Goal: Information Seeking & Learning: Find contact information

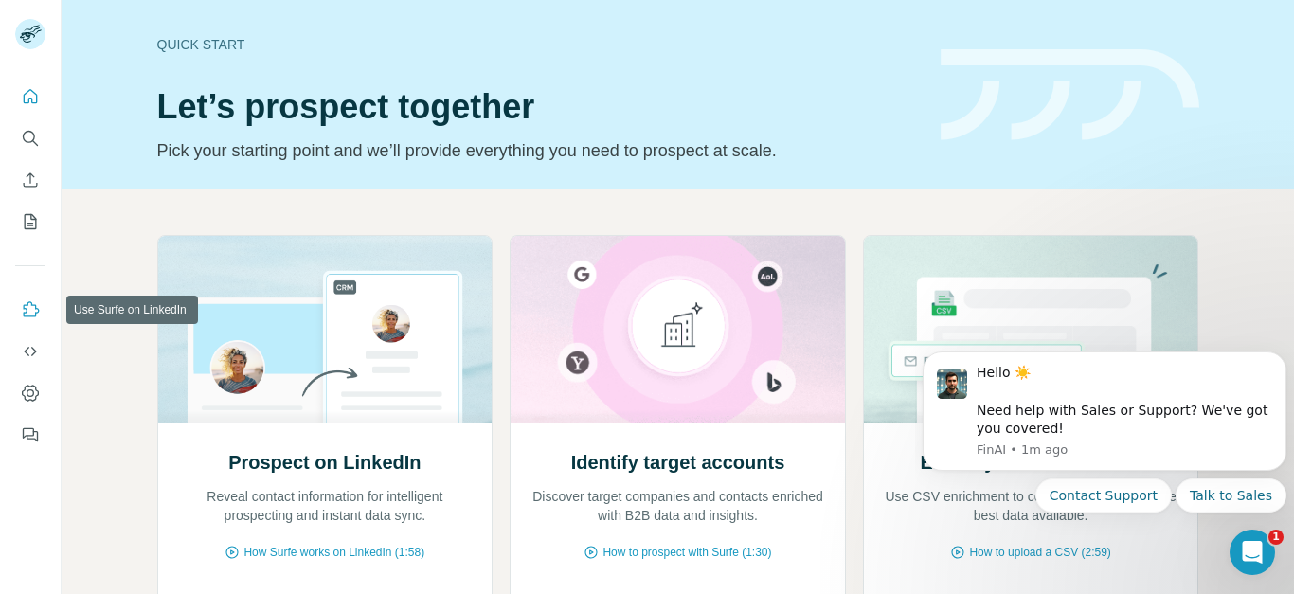
click at [27, 312] on icon "Use Surfe on LinkedIn" at bounding box center [30, 309] width 19 height 19
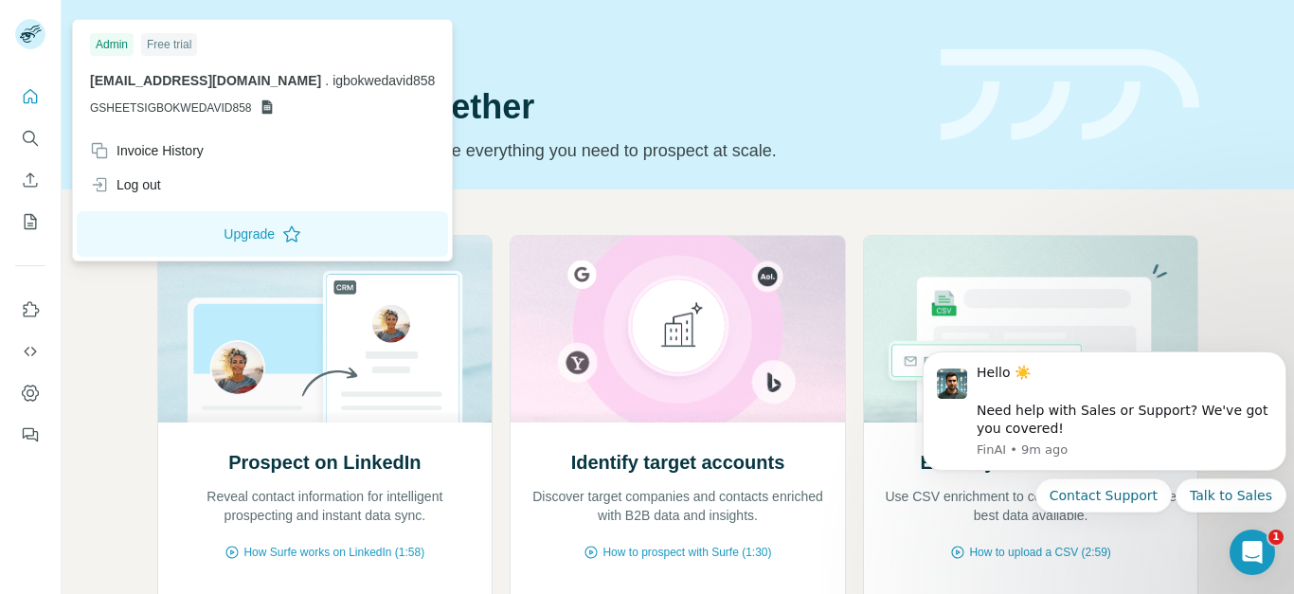
click at [190, 108] on span "GSHEETSIGBOKWEDAVID858" at bounding box center [171, 107] width 162 height 17
click at [265, 108] on icon at bounding box center [266, 106] width 15 height 15
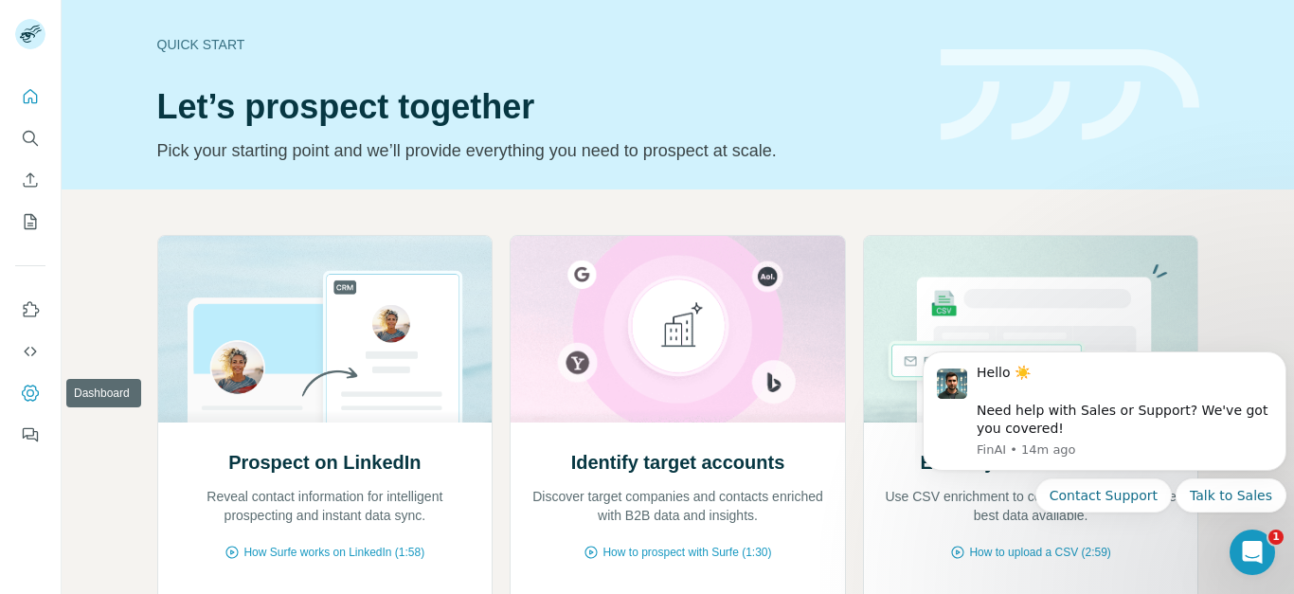
click at [24, 396] on icon "Dashboard" at bounding box center [30, 392] width 17 height 16
click at [30, 221] on icon "My lists" at bounding box center [30, 221] width 19 height 19
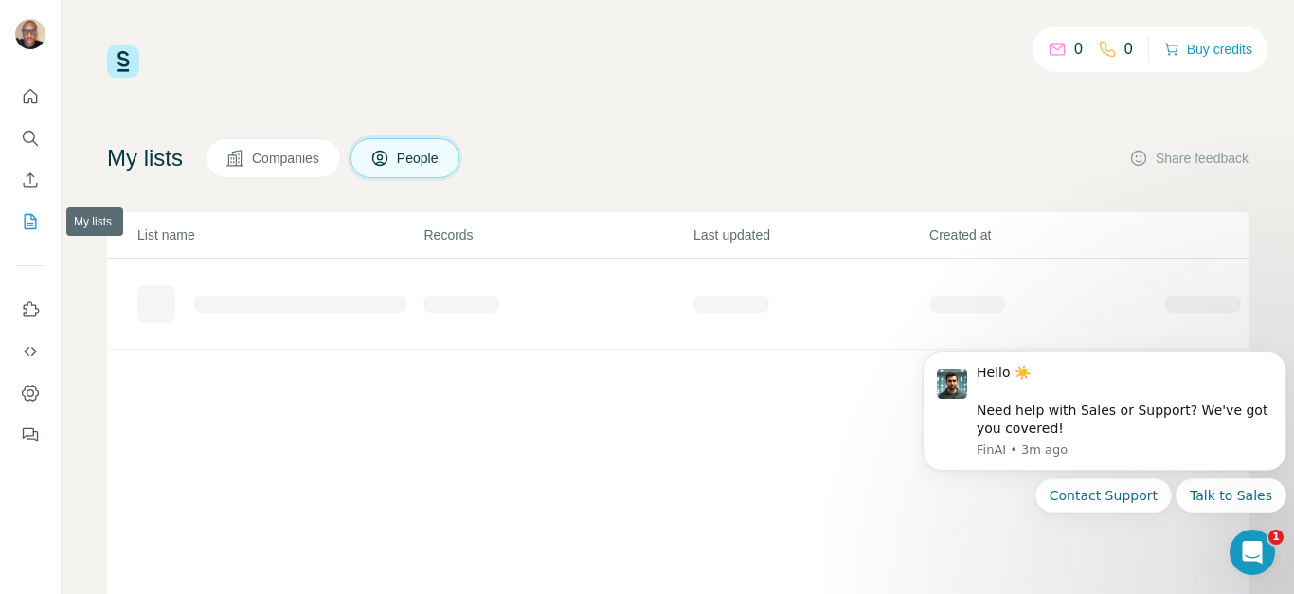
click at [30, 223] on icon "My lists" at bounding box center [31, 220] width 9 height 12
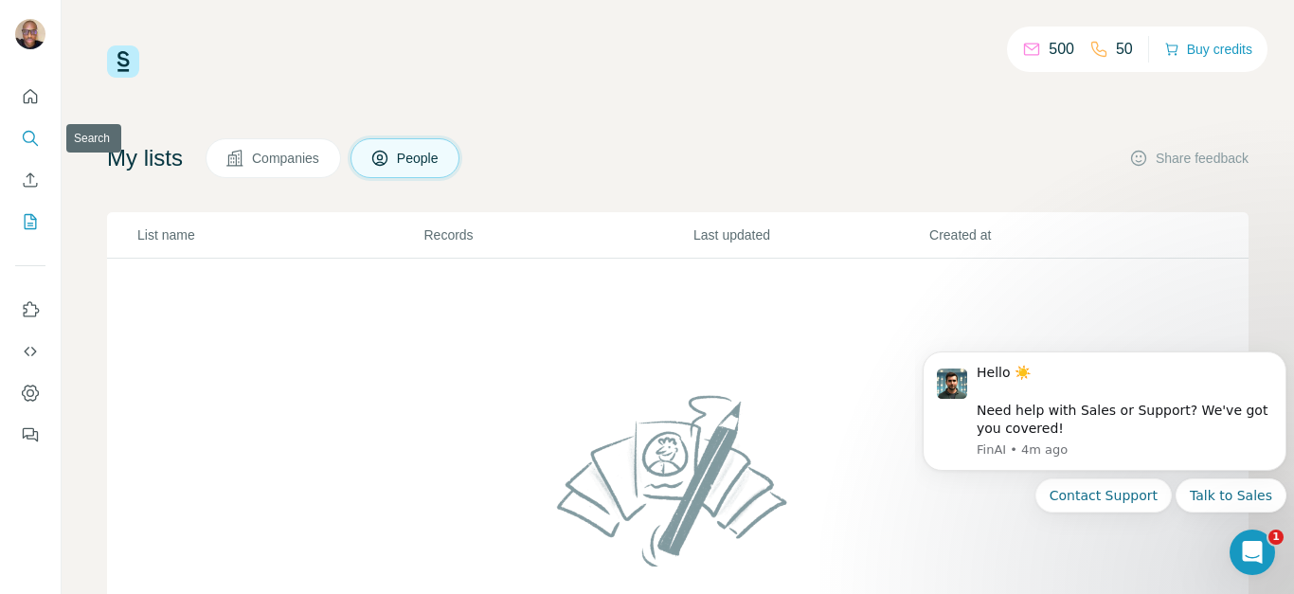
click at [28, 135] on icon "Search" at bounding box center [30, 138] width 19 height 19
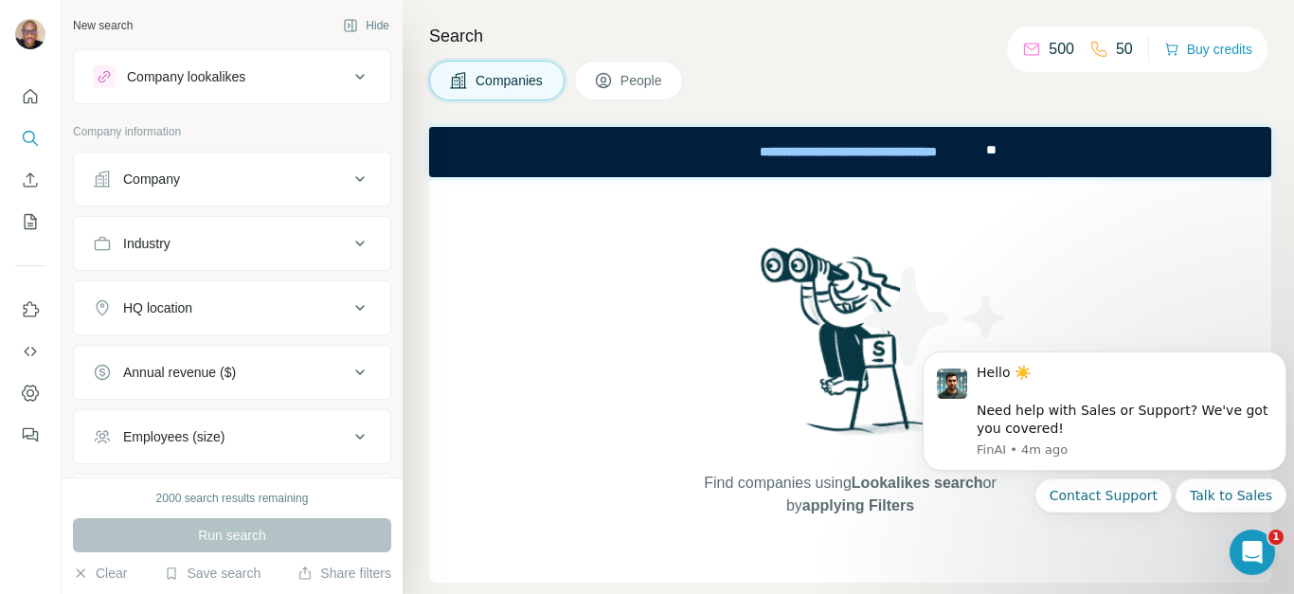
click at [348, 173] on icon at bounding box center [359, 179] width 23 height 23
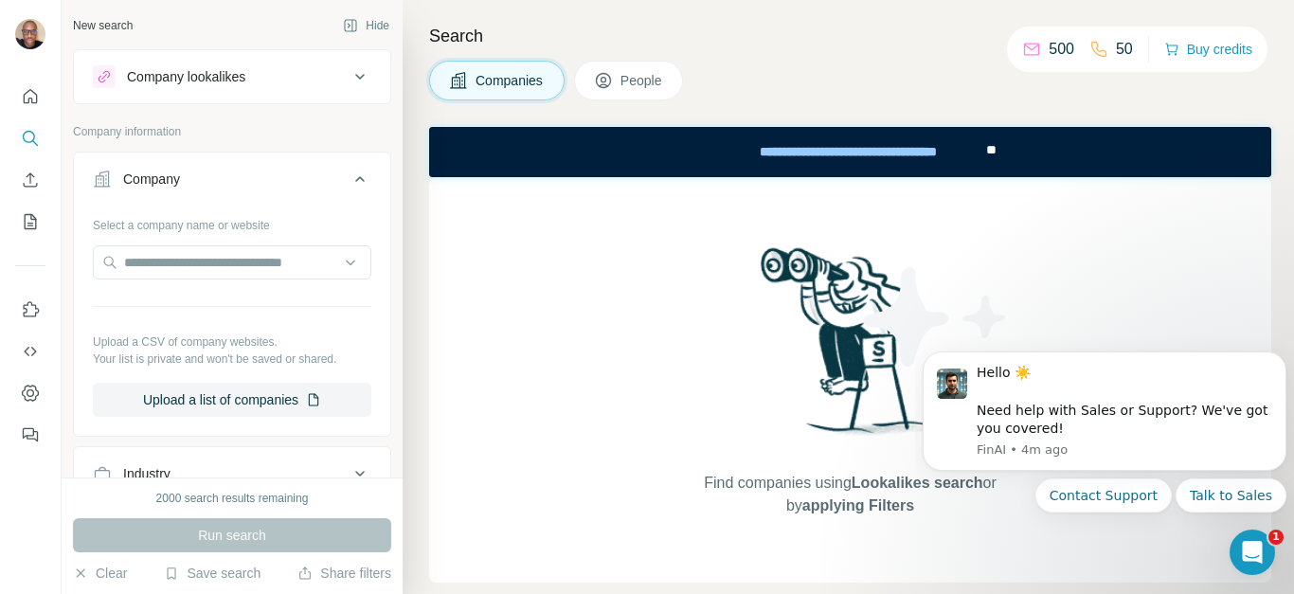
click at [348, 173] on icon at bounding box center [359, 179] width 23 height 23
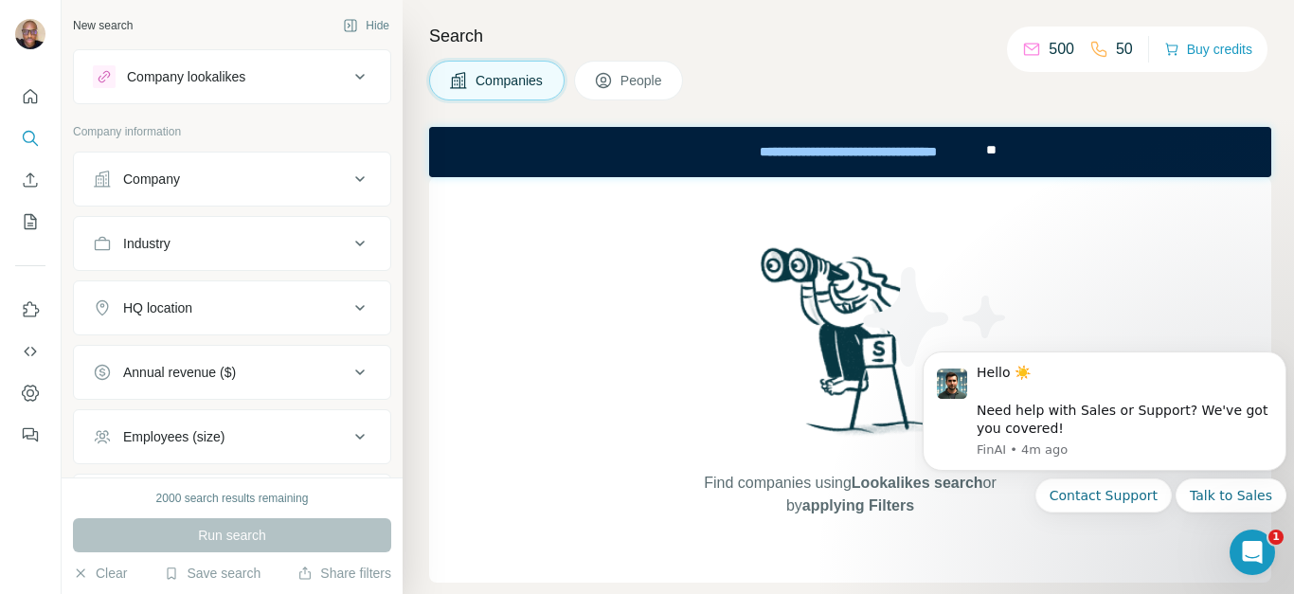
click at [348, 234] on icon at bounding box center [359, 243] width 23 height 23
click at [346, 164] on button "Company" at bounding box center [232, 178] width 316 height 45
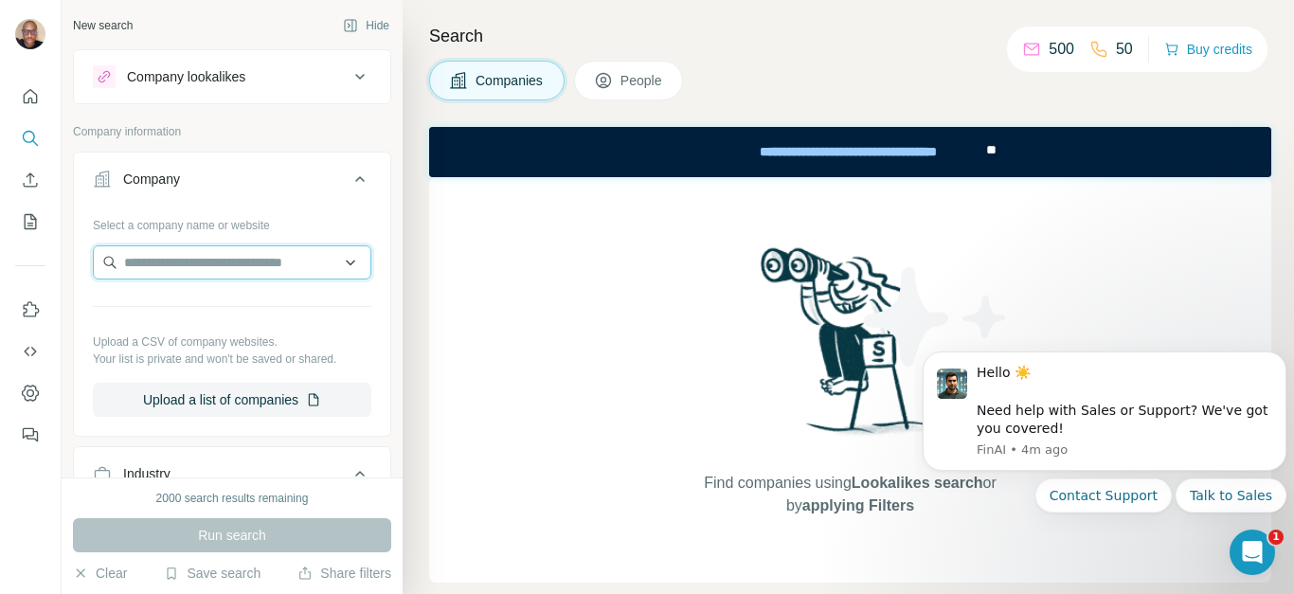
click at [168, 261] on input "text" at bounding box center [232, 262] width 278 height 34
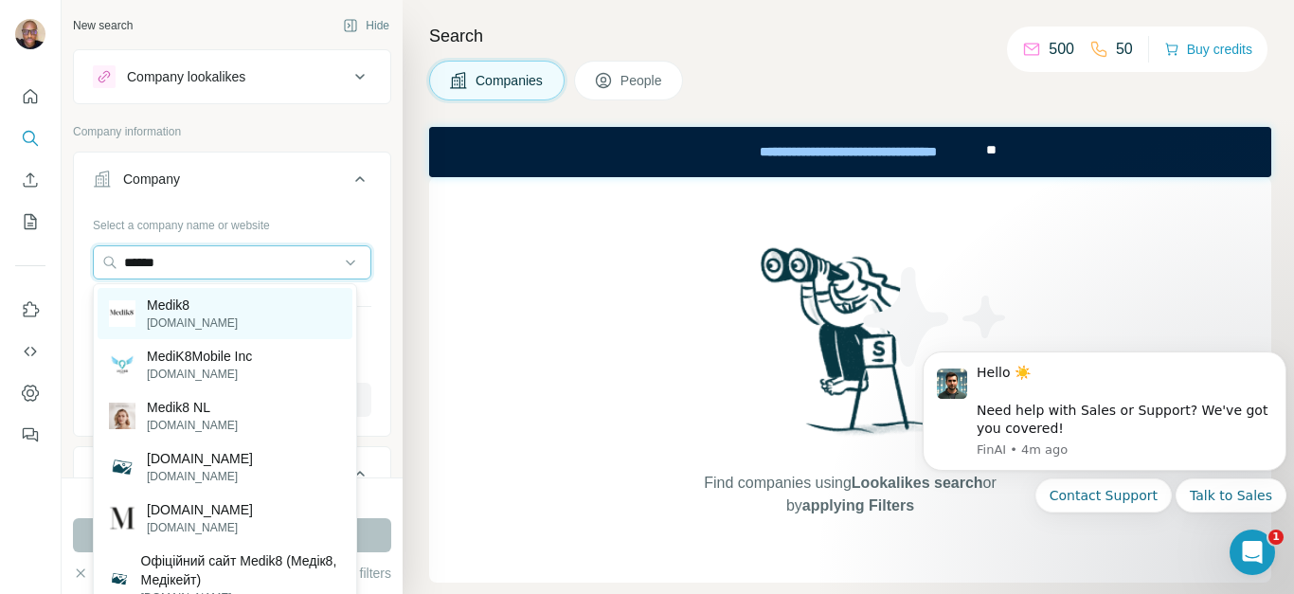
type input "******"
click at [182, 313] on p "Medik8" at bounding box center [192, 304] width 91 height 19
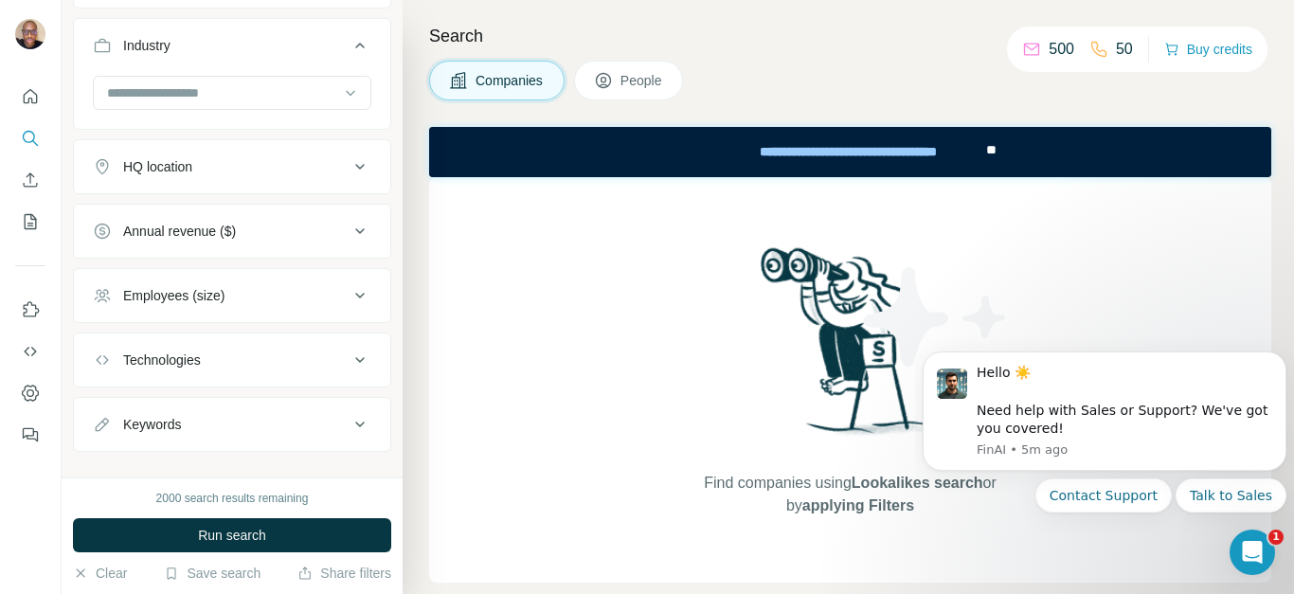
scroll to position [522, 0]
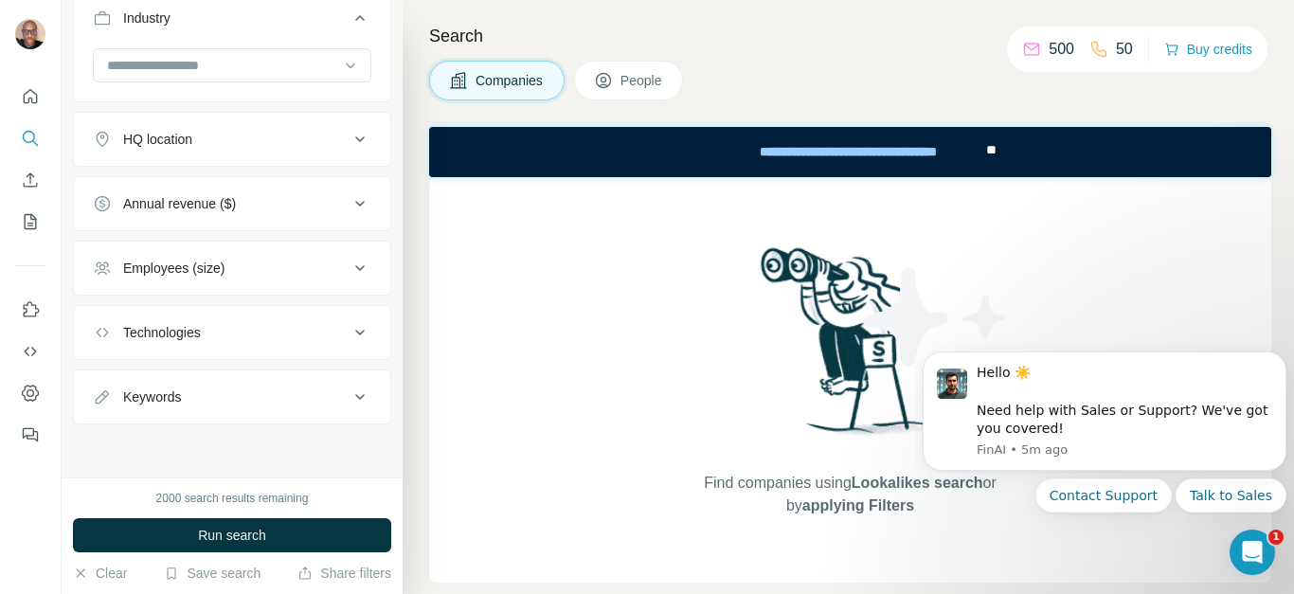
click at [348, 396] on icon at bounding box center [359, 396] width 23 height 23
click at [256, 439] on input "text" at bounding box center [213, 443] width 241 height 34
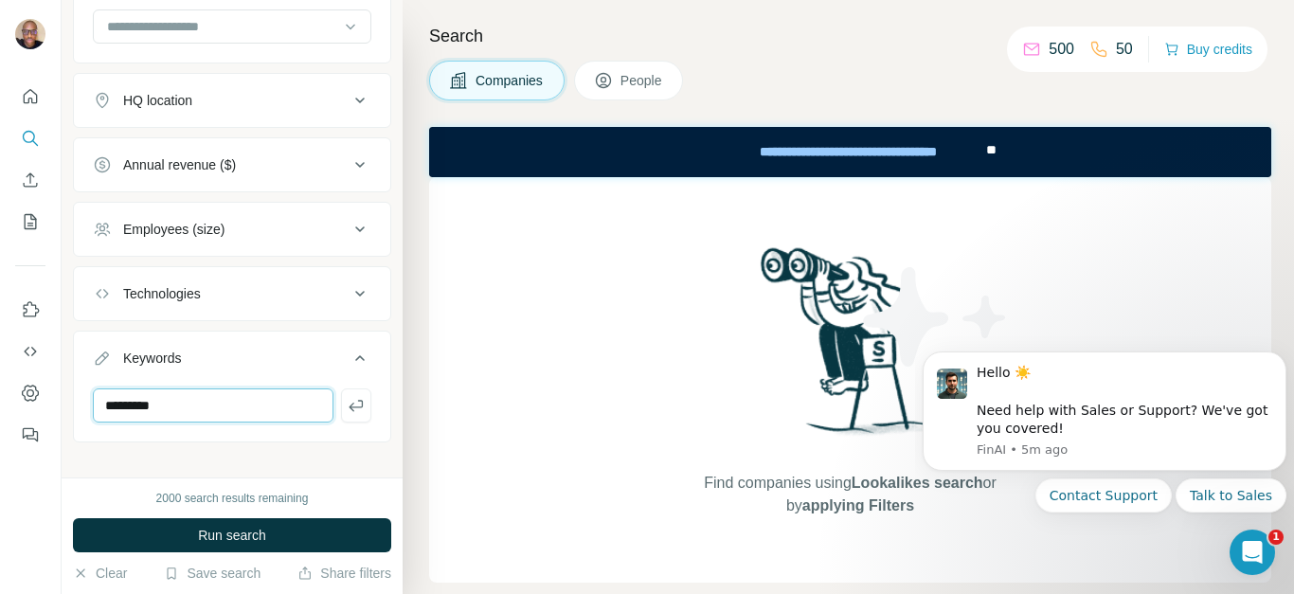
scroll to position [558, 0]
type input "*********"
click at [351, 291] on icon at bounding box center [359, 295] width 23 height 23
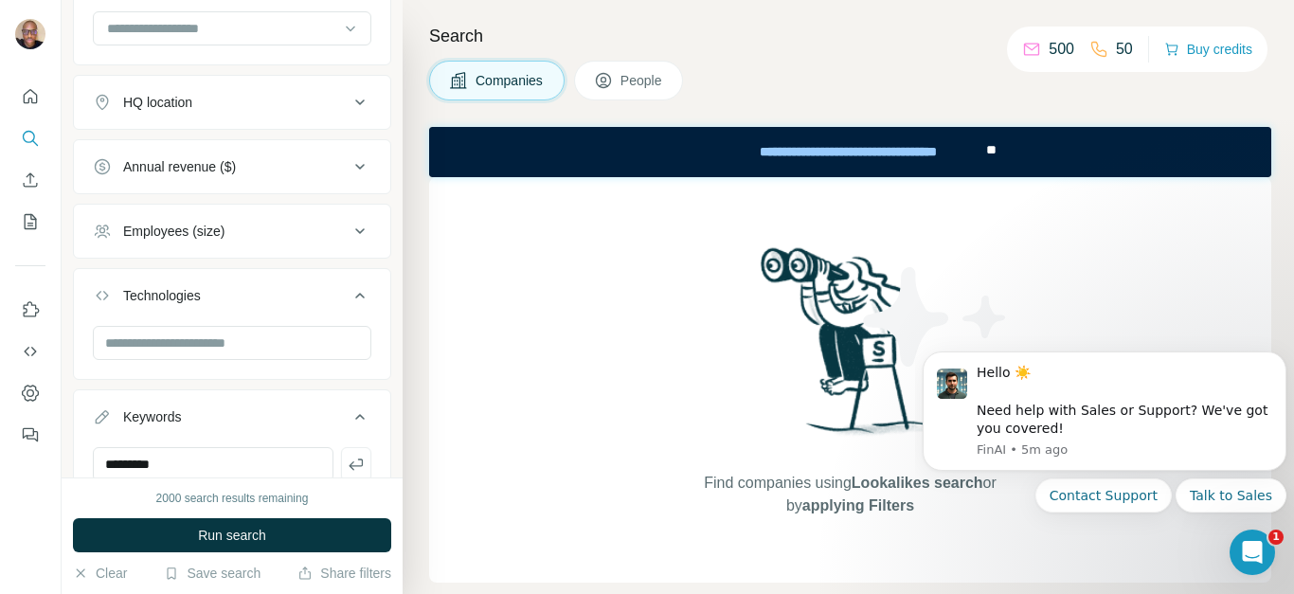
click at [348, 231] on icon at bounding box center [359, 231] width 23 height 23
click at [348, 98] on icon at bounding box center [359, 102] width 23 height 23
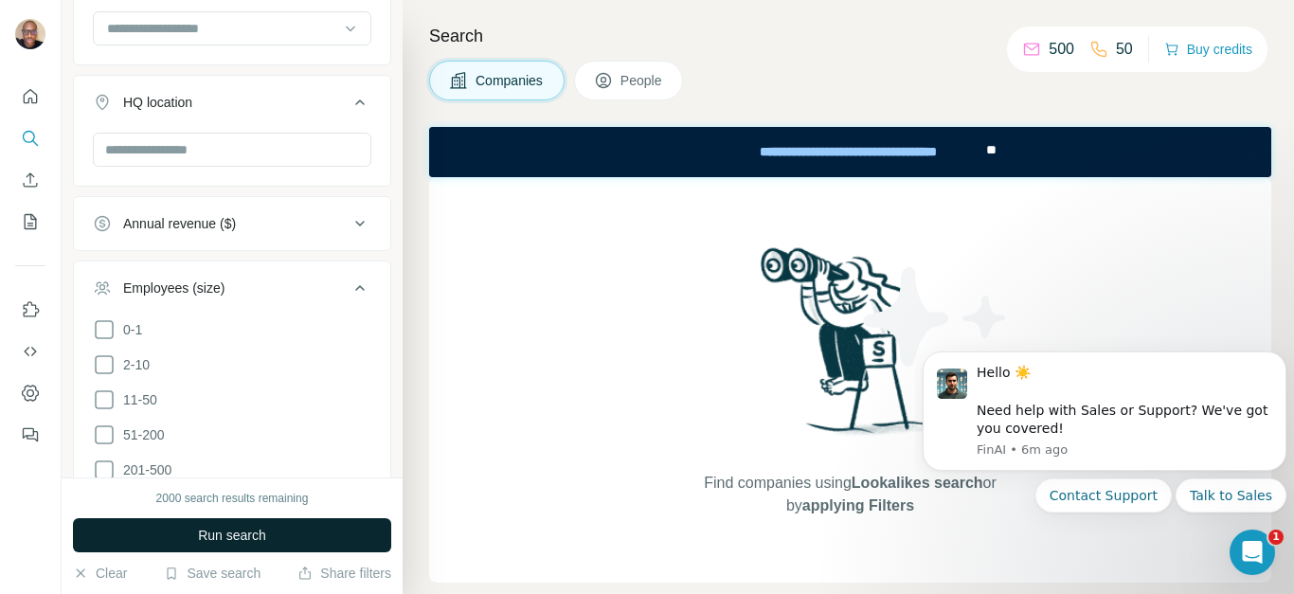
click at [260, 540] on span "Run search" at bounding box center [232, 535] width 68 height 19
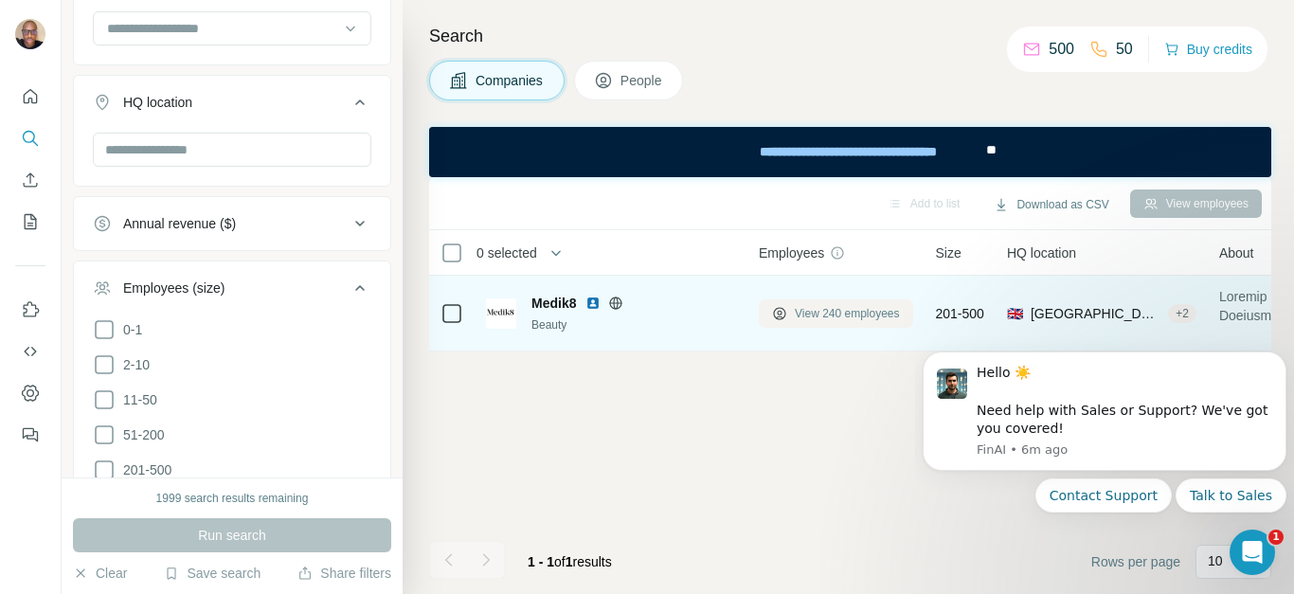
click at [793, 311] on button "View 240 employees" at bounding box center [836, 313] width 154 height 28
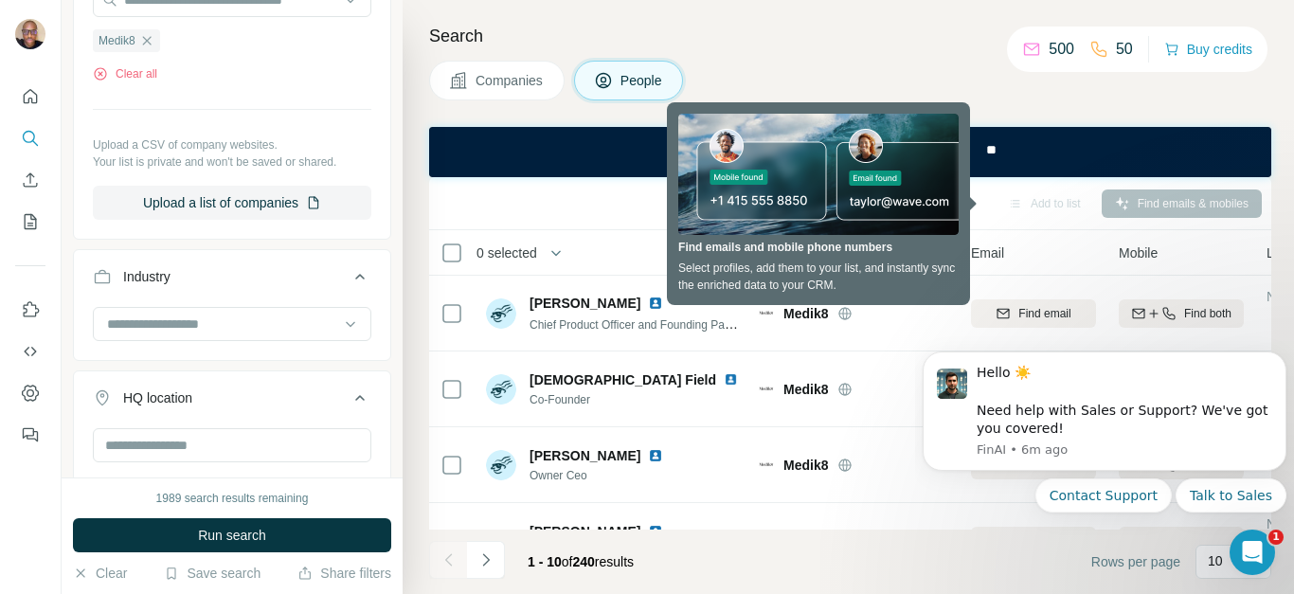
click at [578, 215] on div "Add to list Find emails & mobiles" at bounding box center [849, 203] width 823 height 33
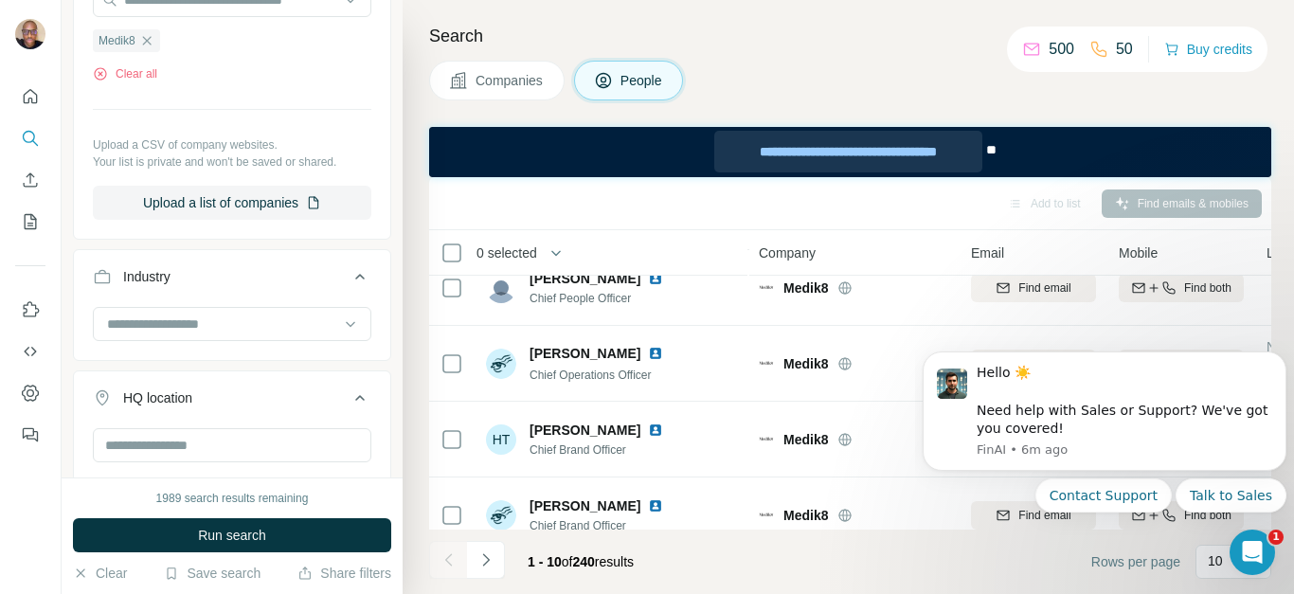
scroll to position [260, 0]
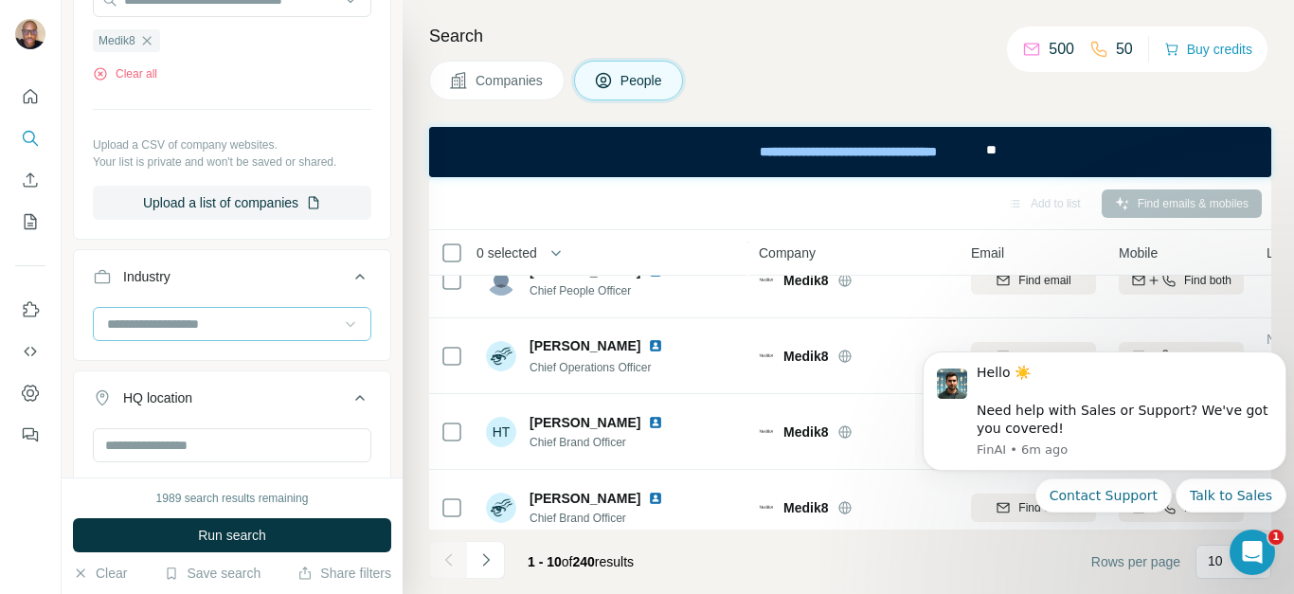
click at [341, 325] on icon at bounding box center [350, 323] width 19 height 19
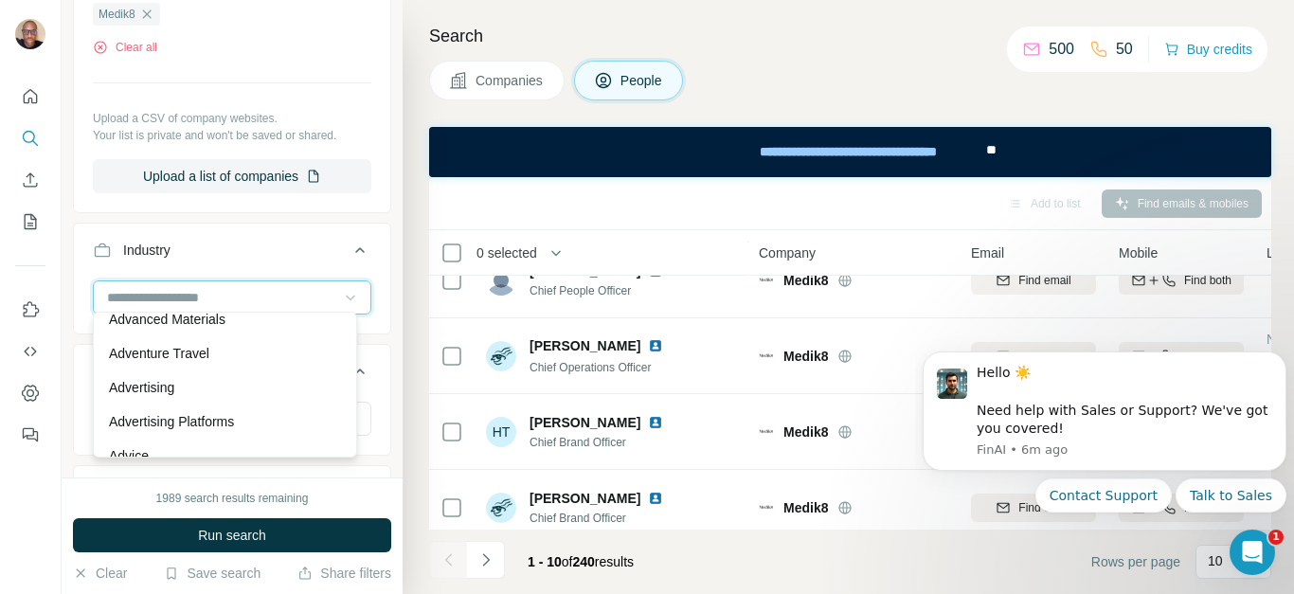
scroll to position [592, 0]
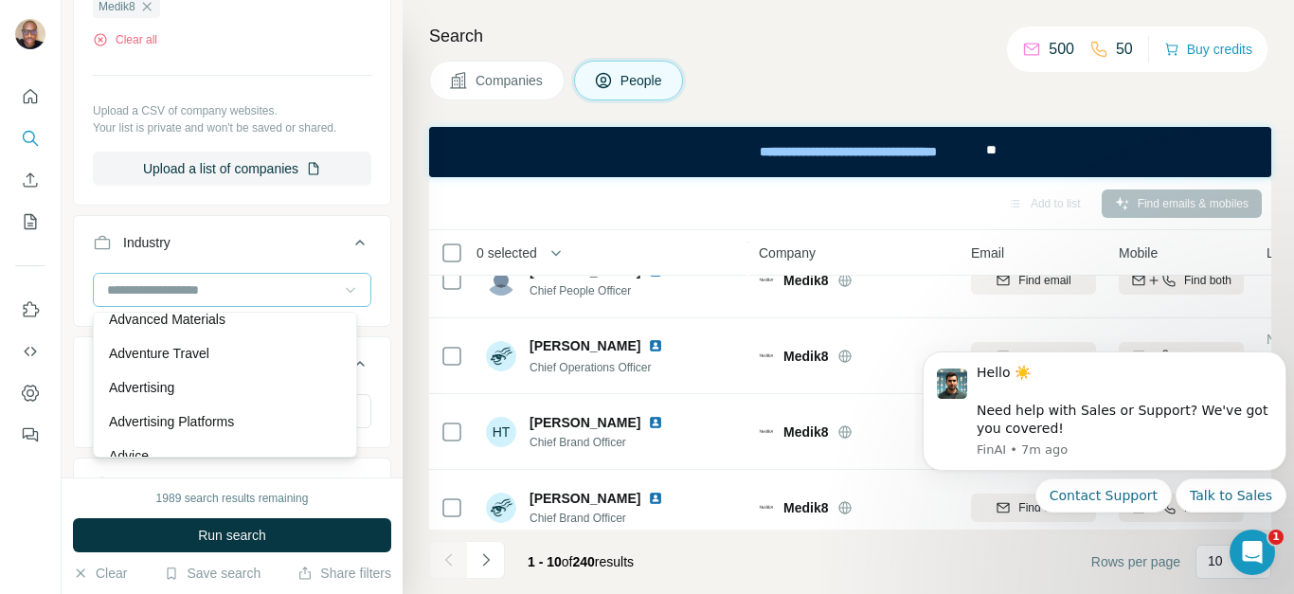
click at [374, 223] on button "Industry" at bounding box center [232, 246] width 316 height 53
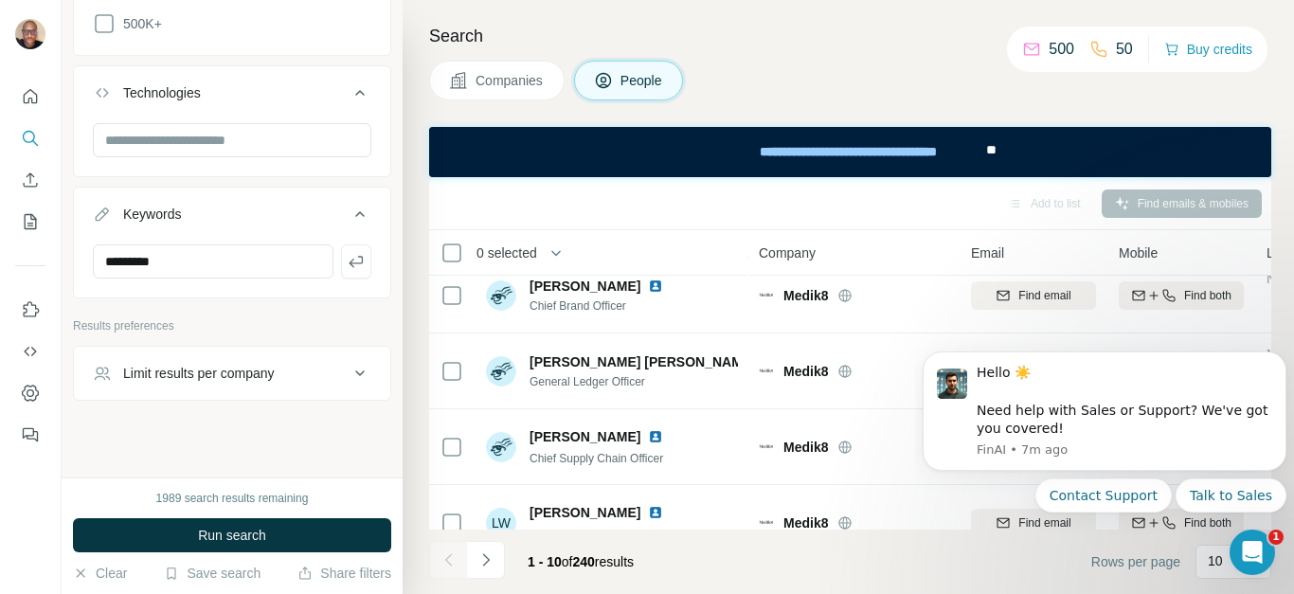
scroll to position [513, 0]
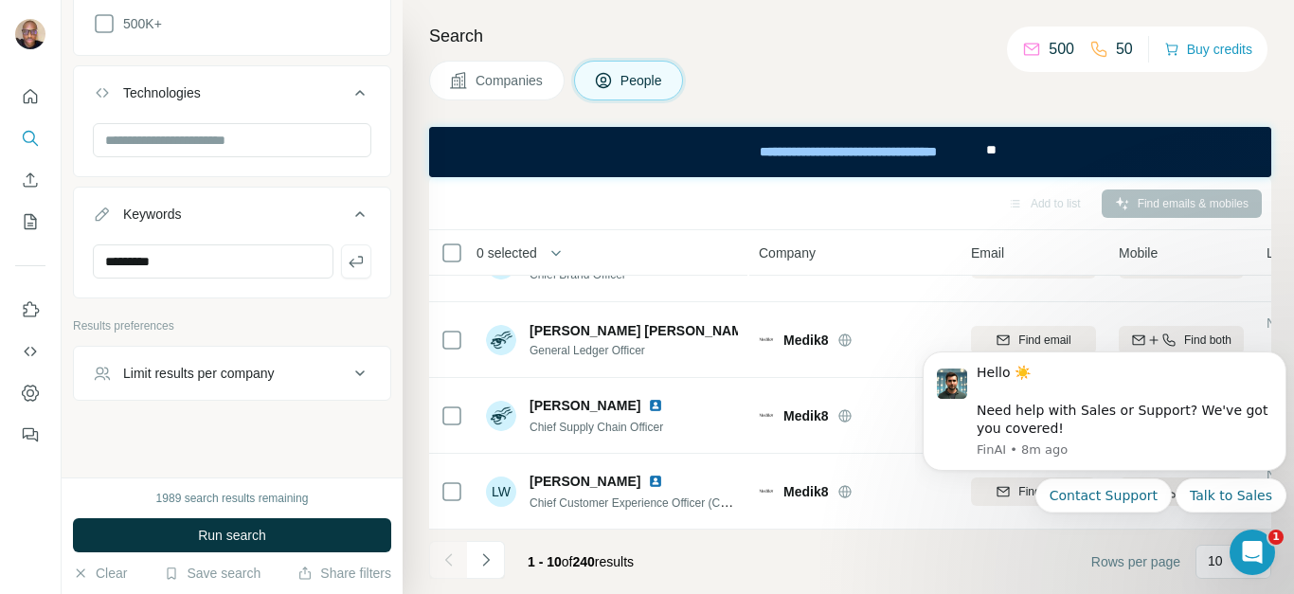
click at [1208, 553] on body "Hello ☀️ ​ Need help with Sales or Support? We've got you covered! FinAI • 8m a…" at bounding box center [1104, 455] width 364 height 241
click at [1217, 563] on body "Hello ☀️ ​ Need help with Sales or Support? We've got you covered! FinAI • 8m a…" at bounding box center [1104, 455] width 364 height 241
click at [1152, 562] on body "Hello ☀️ ​ Need help with Sales or Support? We've got you covered! FinAI • 8m a…" at bounding box center [1104, 455] width 364 height 241
click at [1256, 545] on icon "Open Intercom Messenger" at bounding box center [1249, 549] width 31 height 31
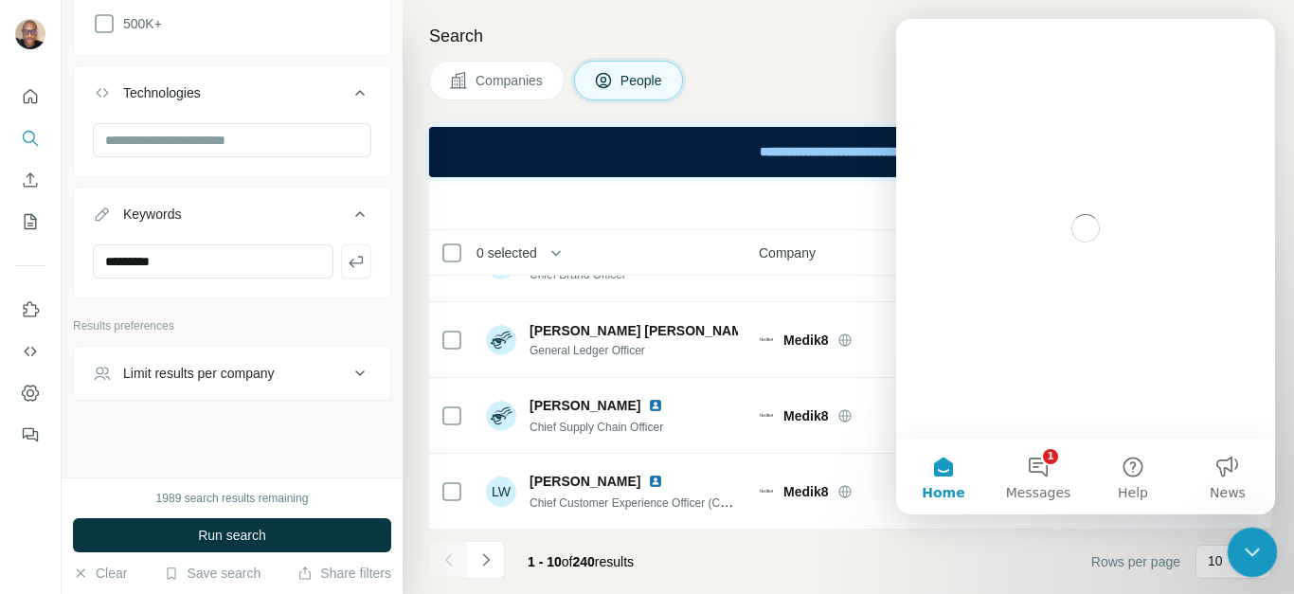
scroll to position [0, 0]
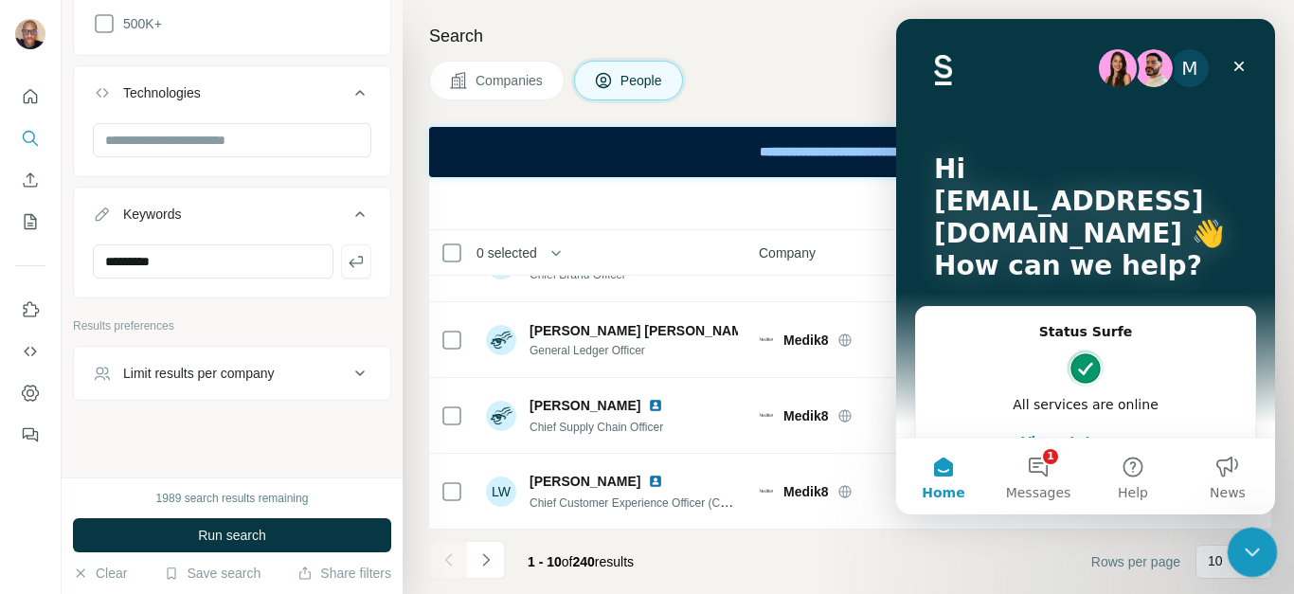
click at [1229, 569] on body "New search Hide Company lookalikes Personal information Job title Seniority Dep…" at bounding box center [647, 297] width 1294 height 594
click at [1206, 563] on div "10" at bounding box center [1233, 562] width 76 height 34
click at [1251, 518] on icon at bounding box center [1248, 518] width 9 height 7
click at [1209, 556] on p "10" at bounding box center [1214, 560] width 15 height 19
type input "**"
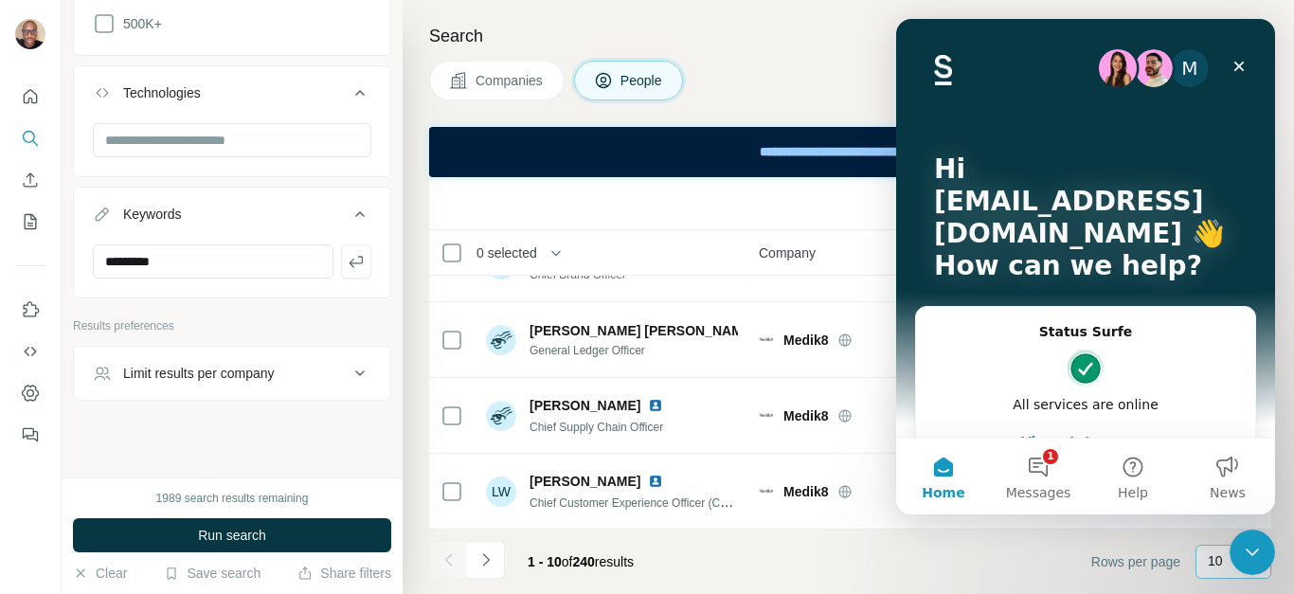
click at [1033, 572] on footer "1 - 10 of 240 results Rows per page 10" at bounding box center [850, 561] width 842 height 64
click at [1214, 564] on p "10" at bounding box center [1214, 560] width 15 height 19
type input "**"
click at [1214, 564] on input "**" at bounding box center [1235, 561] width 57 height 21
click at [1236, 73] on icon "Close" at bounding box center [1238, 66] width 15 height 15
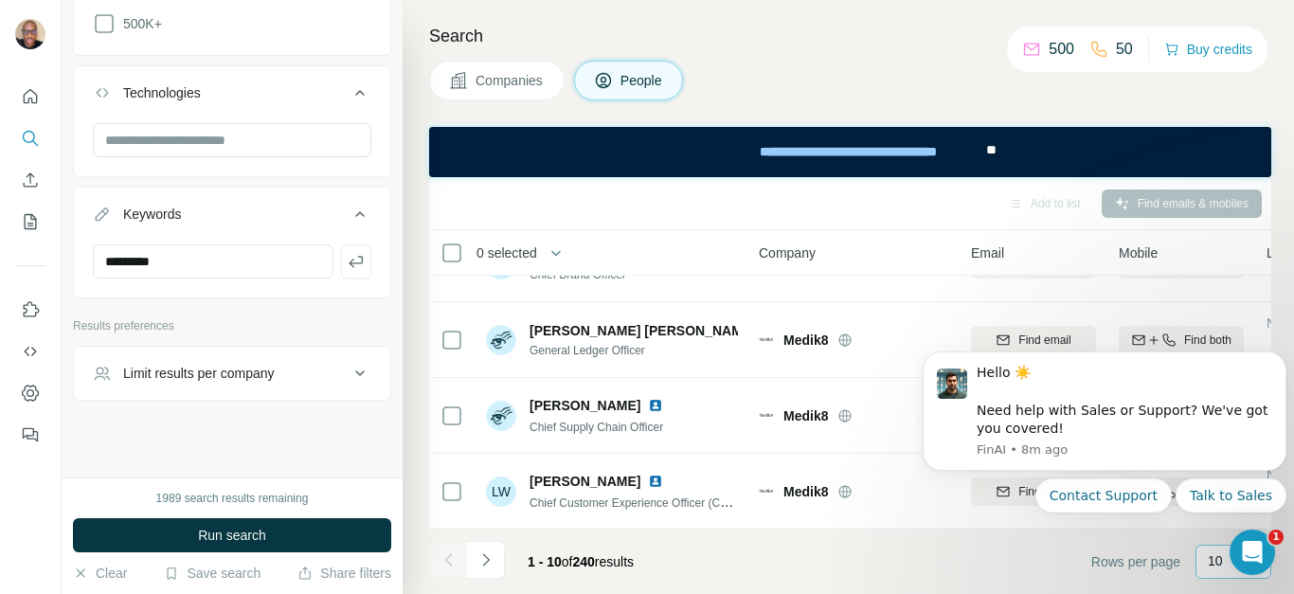
click at [30, 392] on icon "Dashboard" at bounding box center [30, 393] width 19 height 19
click at [1283, 353] on icon "Dismiss notification" at bounding box center [1281, 357] width 10 height 10
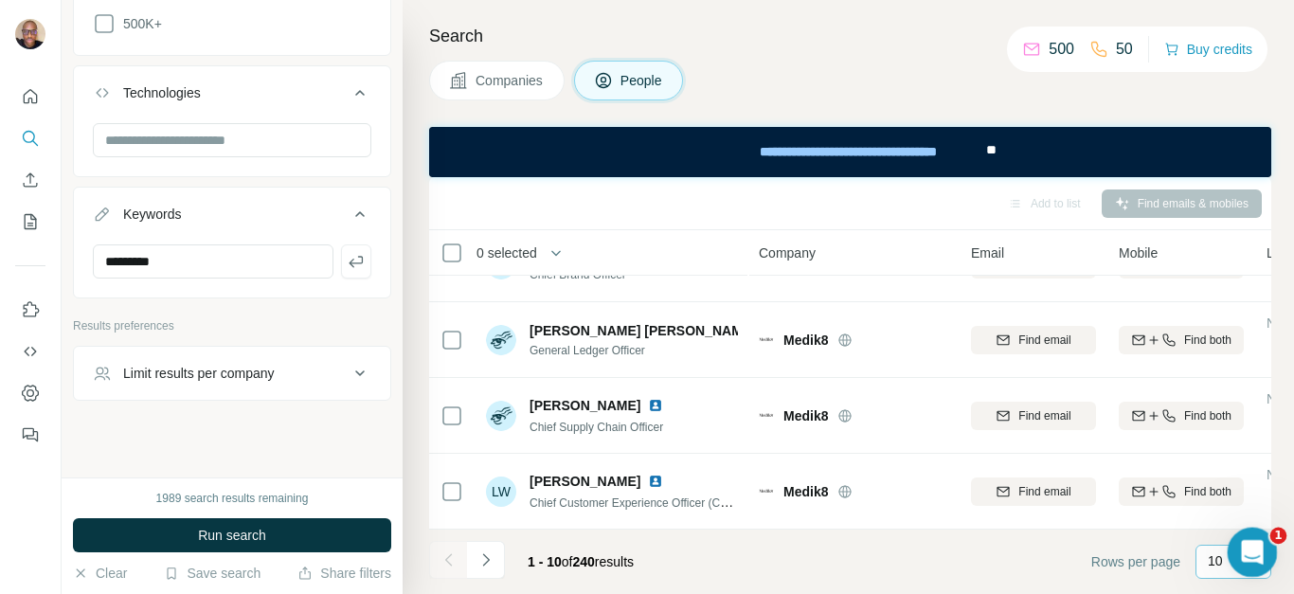
click at [1250, 545] on icon "Open Intercom Messenger" at bounding box center [1248, 549] width 13 height 15
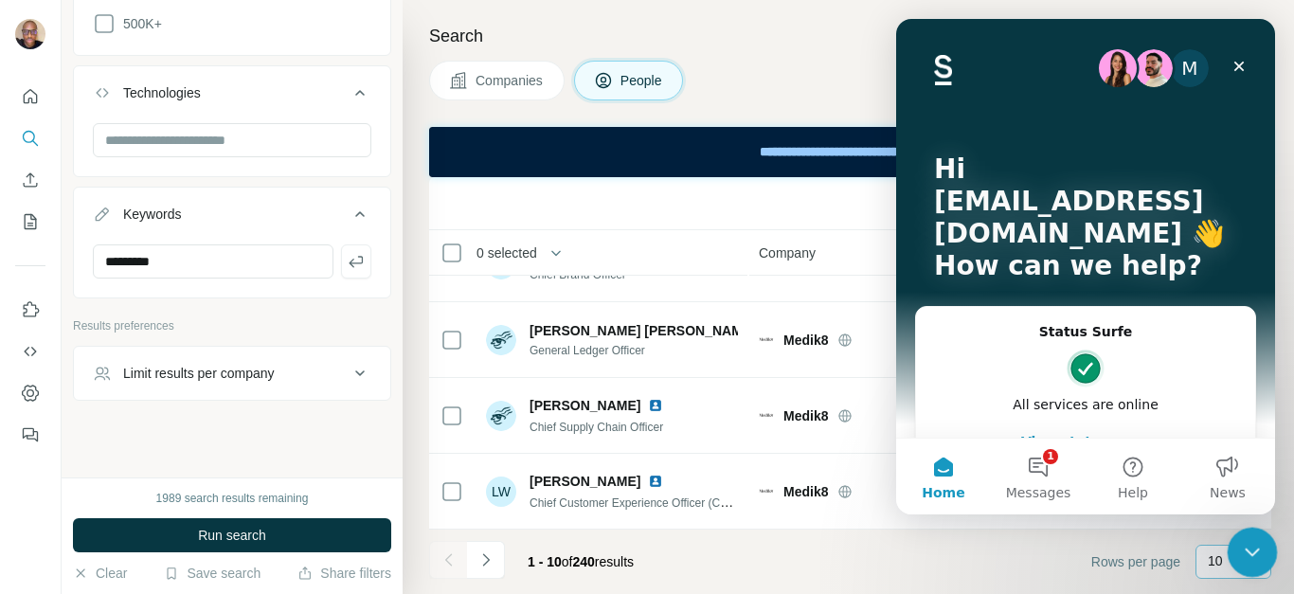
click at [1246, 545] on icon "Close Intercom Messenger" at bounding box center [1249, 549] width 23 height 23
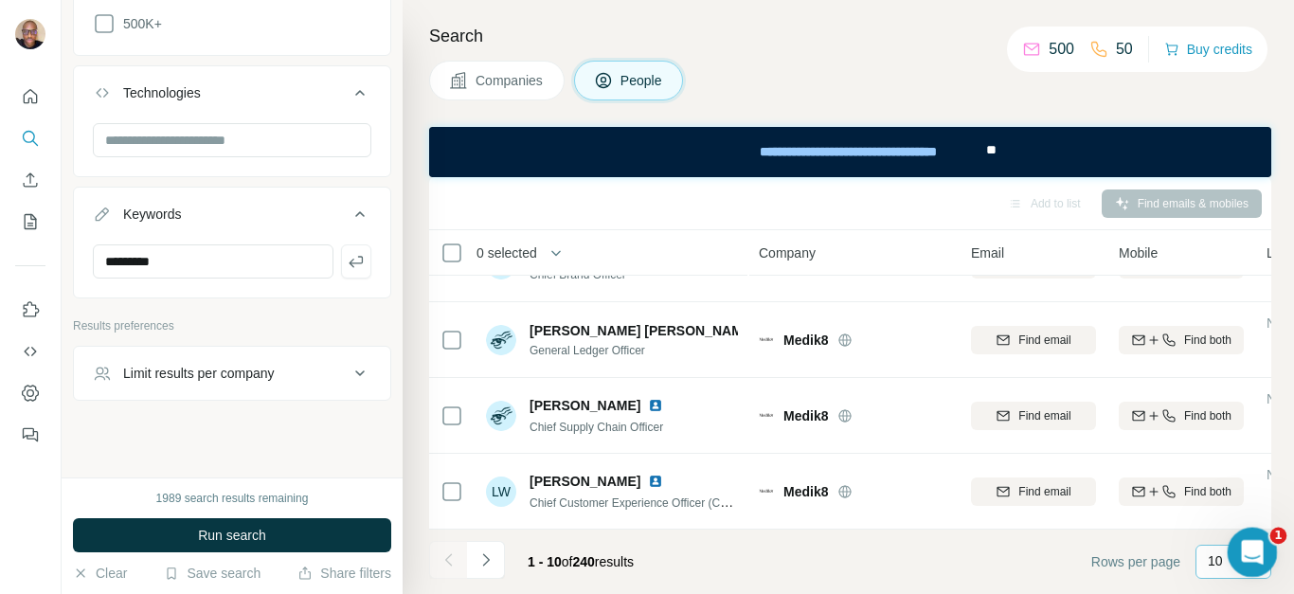
drag, startPoint x: 1244, startPoint y: 546, endPoint x: 1117, endPoint y: 598, distance: 137.2
click at [1226, 572] on html at bounding box center [1248, 549] width 45 height 45
click at [1217, 563] on p "10" at bounding box center [1214, 560] width 15 height 19
click at [1217, 425] on p "60" at bounding box center [1218, 416] width 15 height 19
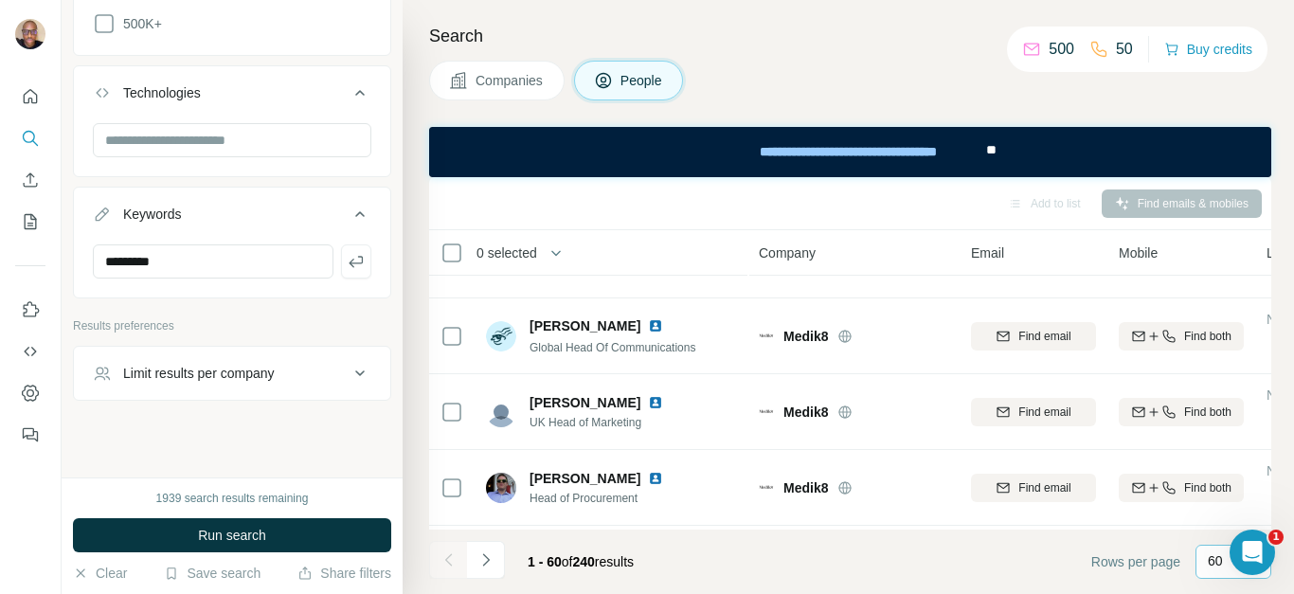
scroll to position [1571, 0]
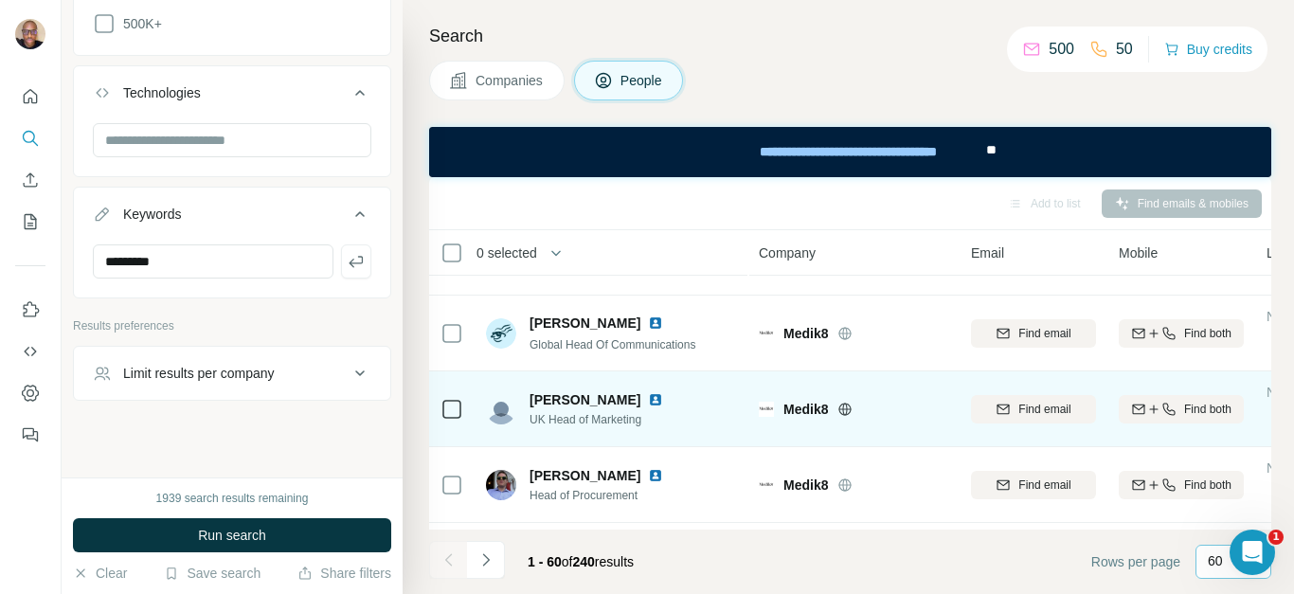
click at [1043, 413] on span "Find email" at bounding box center [1044, 409] width 52 height 17
click at [1064, 414] on span "[EMAIL_ADDRESS][DOMAIN_NAME]" at bounding box center [1107, 409] width 224 height 15
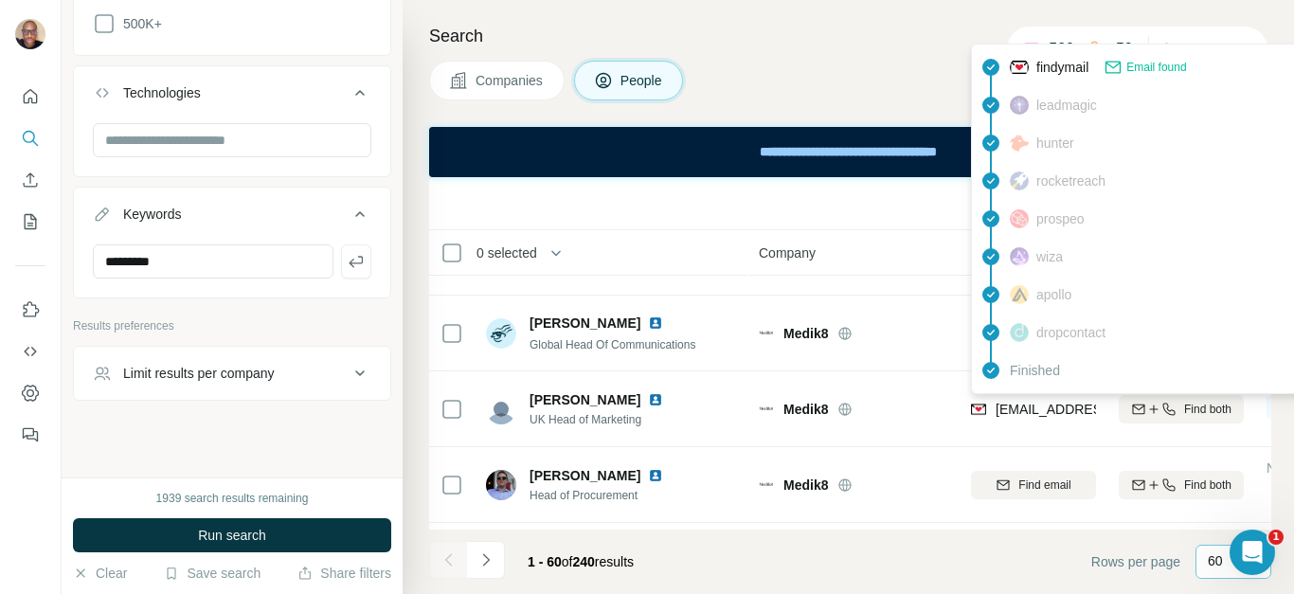
click at [1122, 68] on icon at bounding box center [1112, 67] width 19 height 19
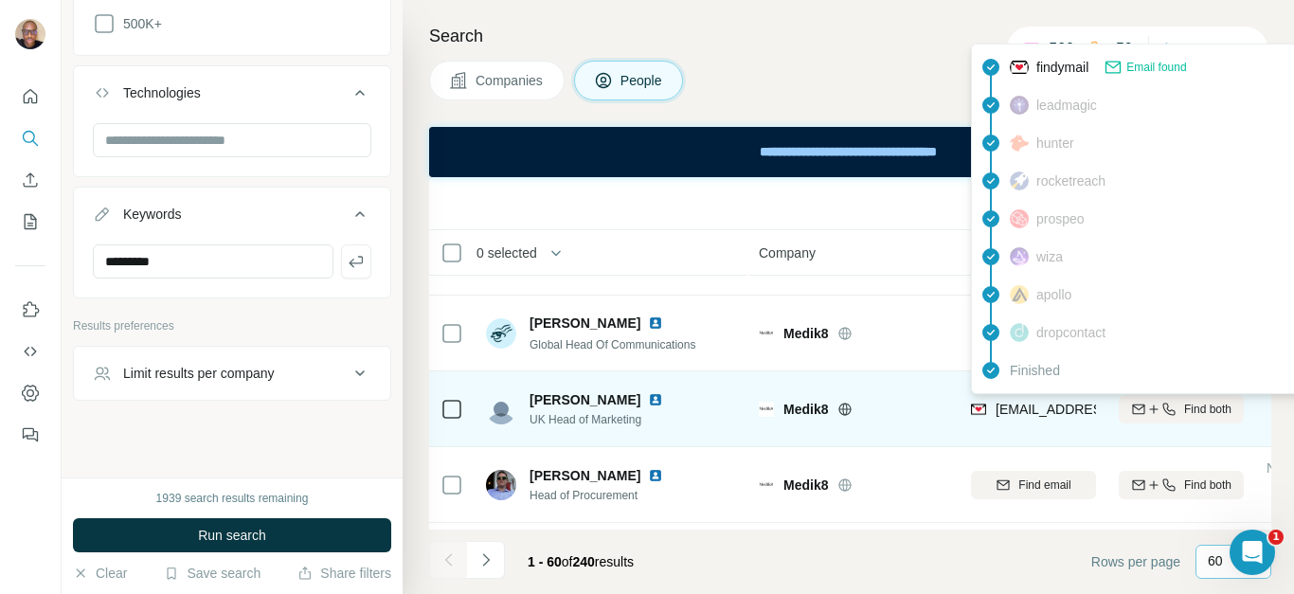
drag, startPoint x: 1020, startPoint y: 411, endPoint x: 1048, endPoint y: 408, distance: 28.6
click at [1048, 408] on span "[EMAIL_ADDRESS][DOMAIN_NAME]" at bounding box center [1107, 409] width 224 height 15
click at [1064, 408] on span "[EMAIL_ADDRESS][DOMAIN_NAME]" at bounding box center [1107, 409] width 224 height 15
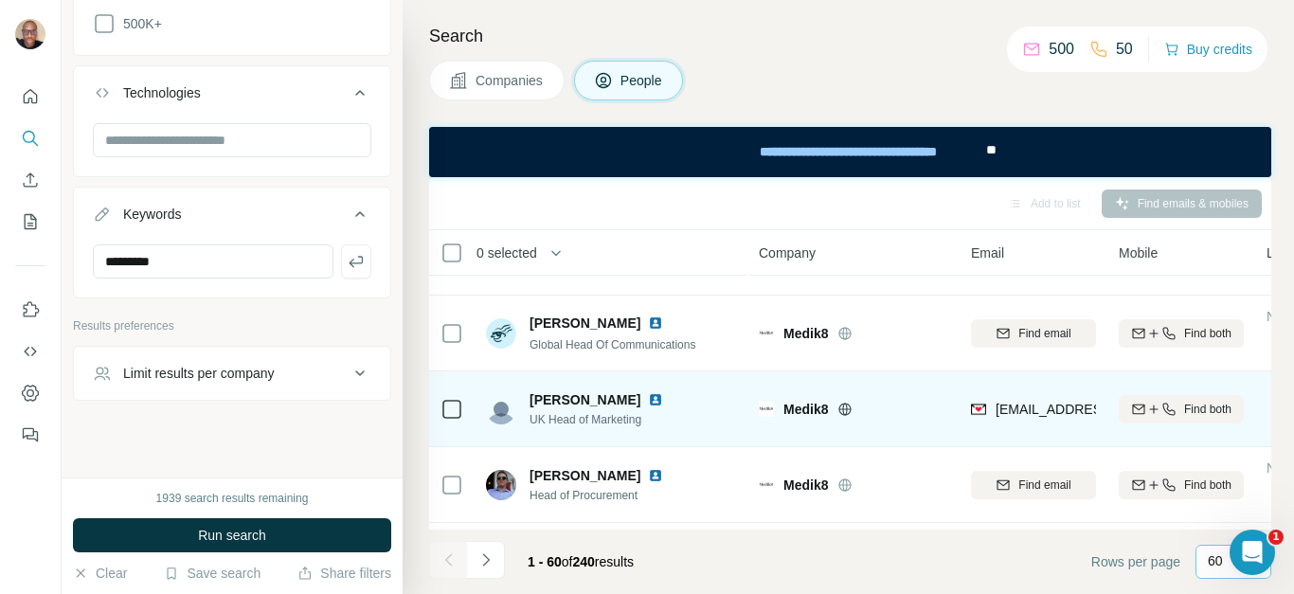
drag, startPoint x: 936, startPoint y: 416, endPoint x: 1023, endPoint y: 430, distance: 88.3
click at [1023, 430] on div "[EMAIL_ADDRESS][DOMAIN_NAME]" at bounding box center [1033, 409] width 125 height 52
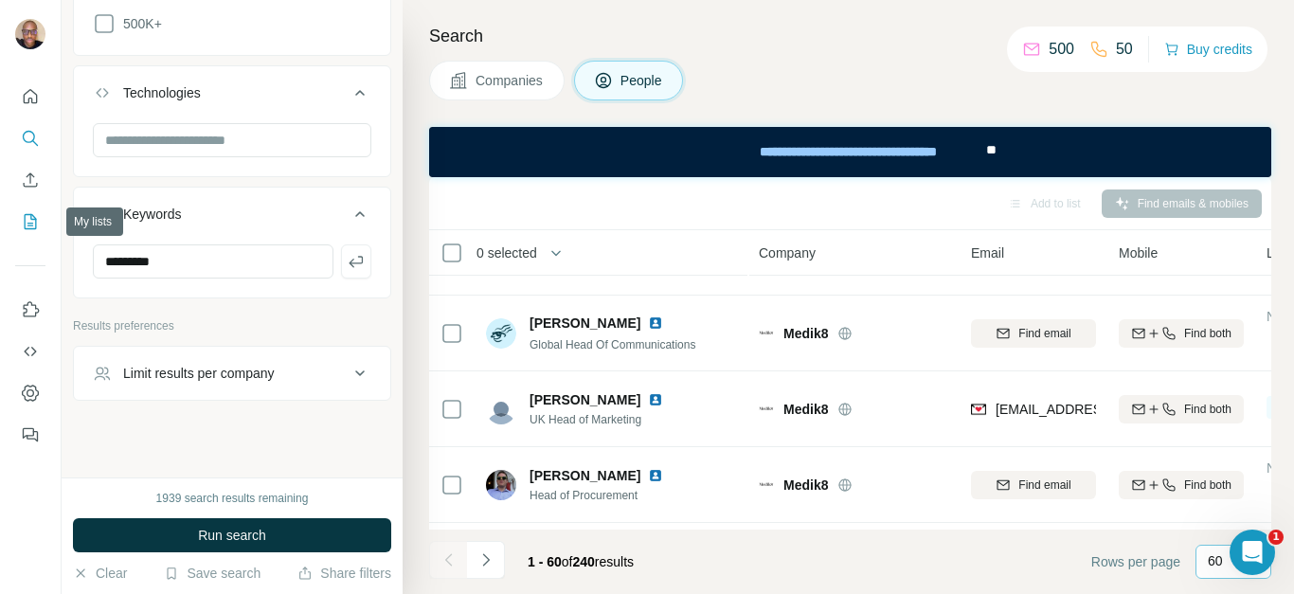
click at [27, 220] on icon "My lists" at bounding box center [30, 221] width 19 height 19
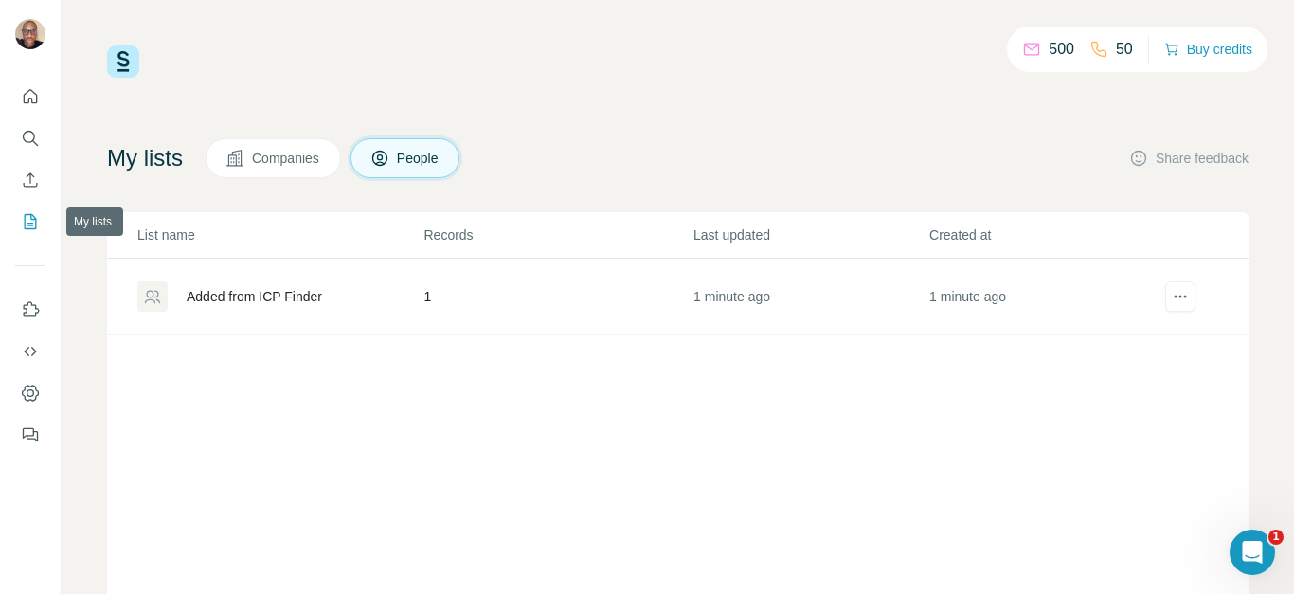
click at [27, 220] on icon "My lists" at bounding box center [30, 221] width 19 height 19
click at [234, 293] on div "Added from ICP Finder" at bounding box center [254, 296] width 135 height 19
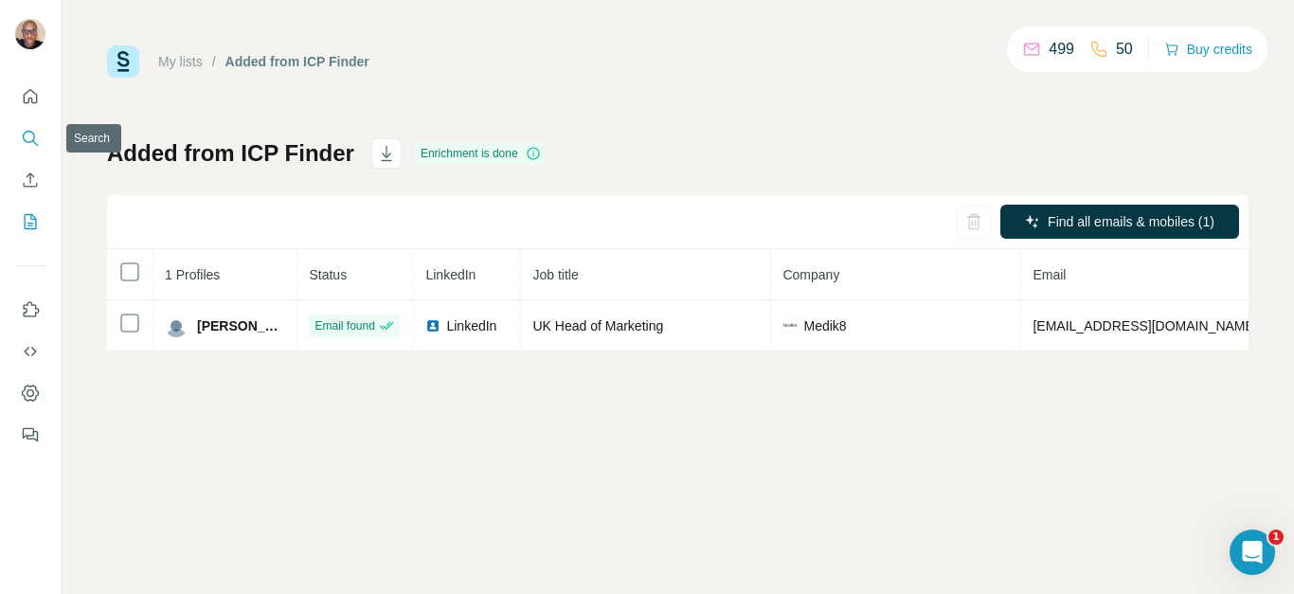
click at [29, 129] on icon "Search" at bounding box center [30, 138] width 19 height 19
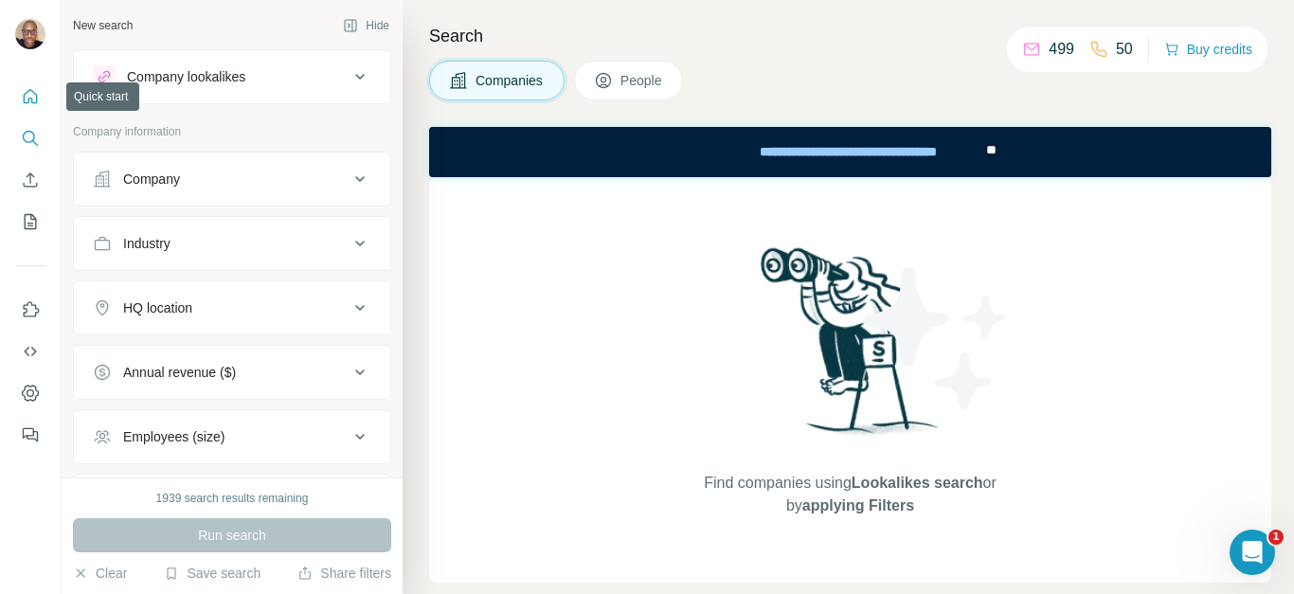
click at [26, 93] on icon "Quick start" at bounding box center [31, 96] width 14 height 14
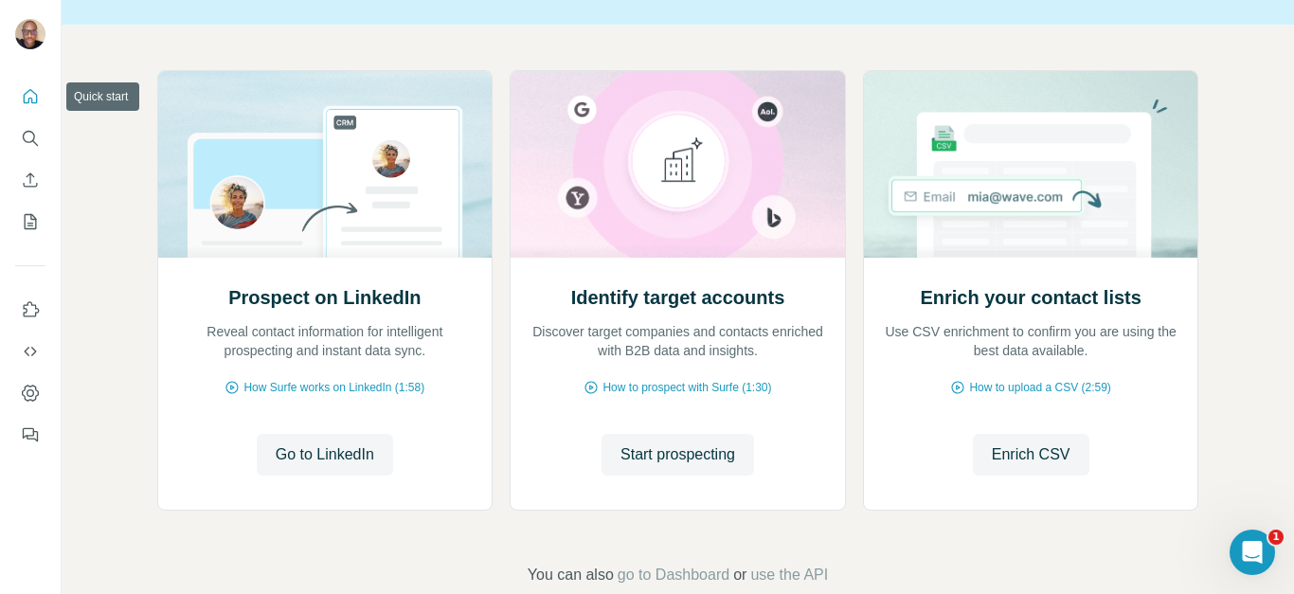
scroll to position [163, 0]
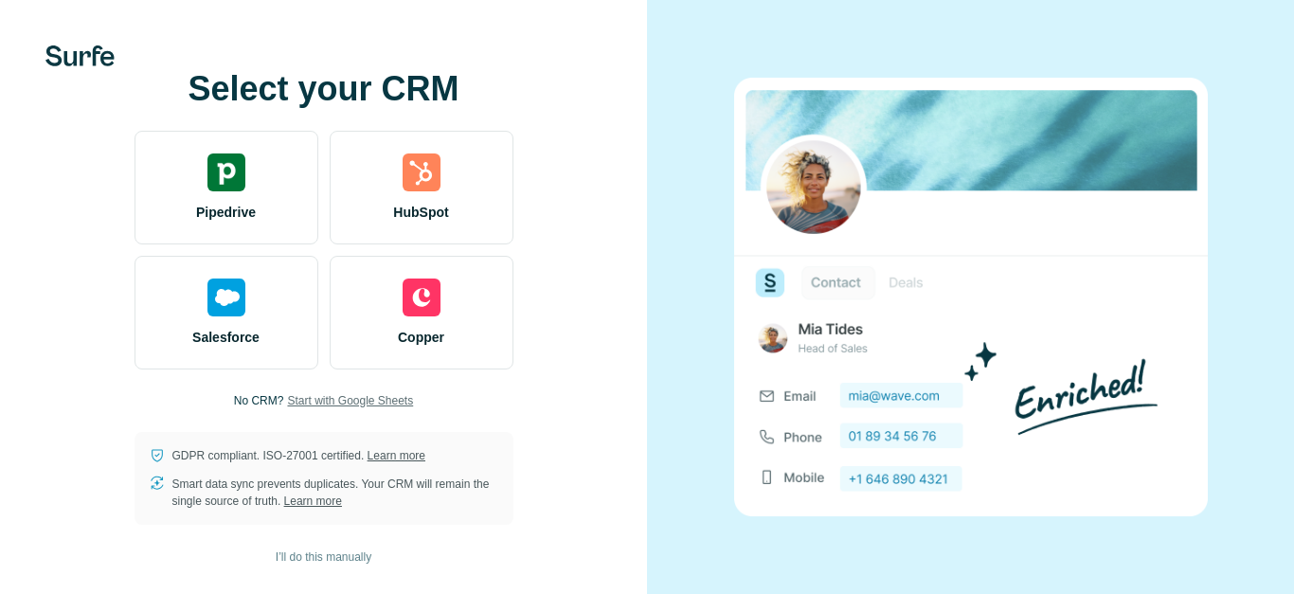
click at [320, 402] on span "Start with Google Sheets" at bounding box center [350, 400] width 126 height 17
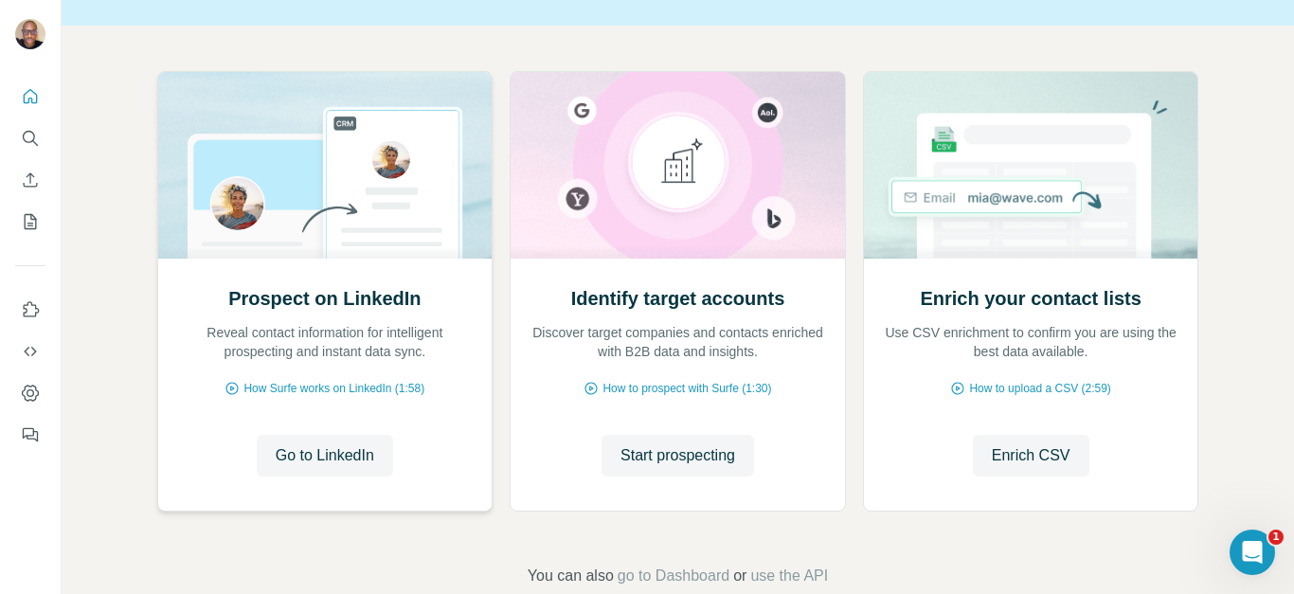
scroll to position [179, 0]
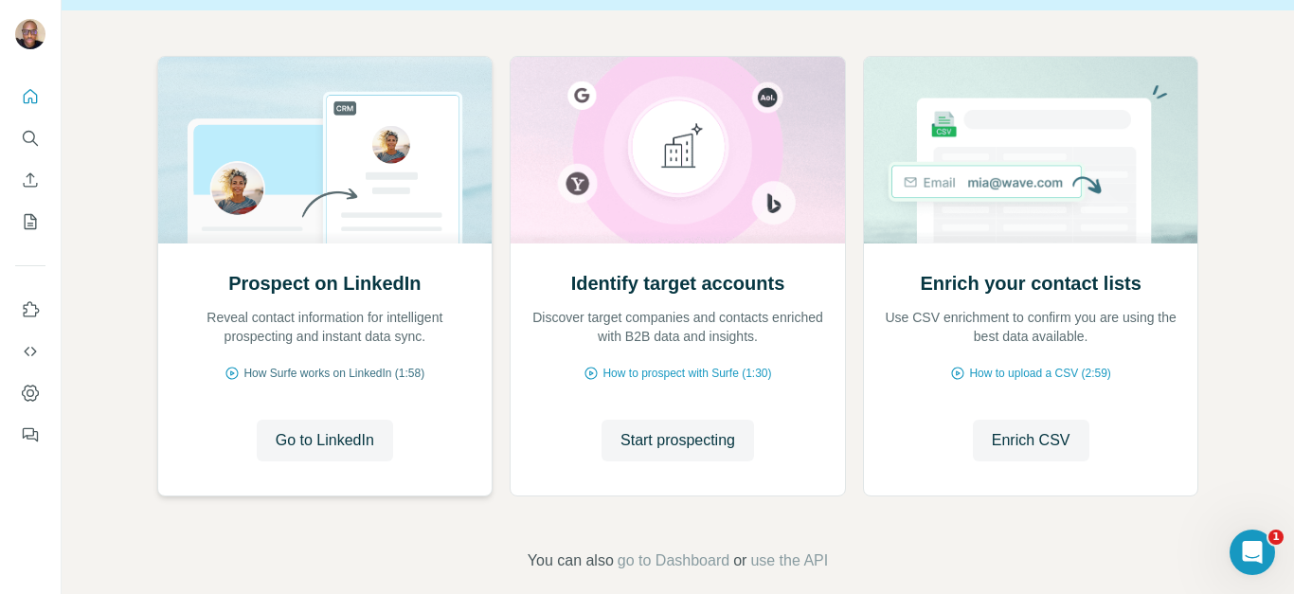
click at [397, 368] on span "How Surfe works on LinkedIn (1:58)" at bounding box center [333, 373] width 181 height 17
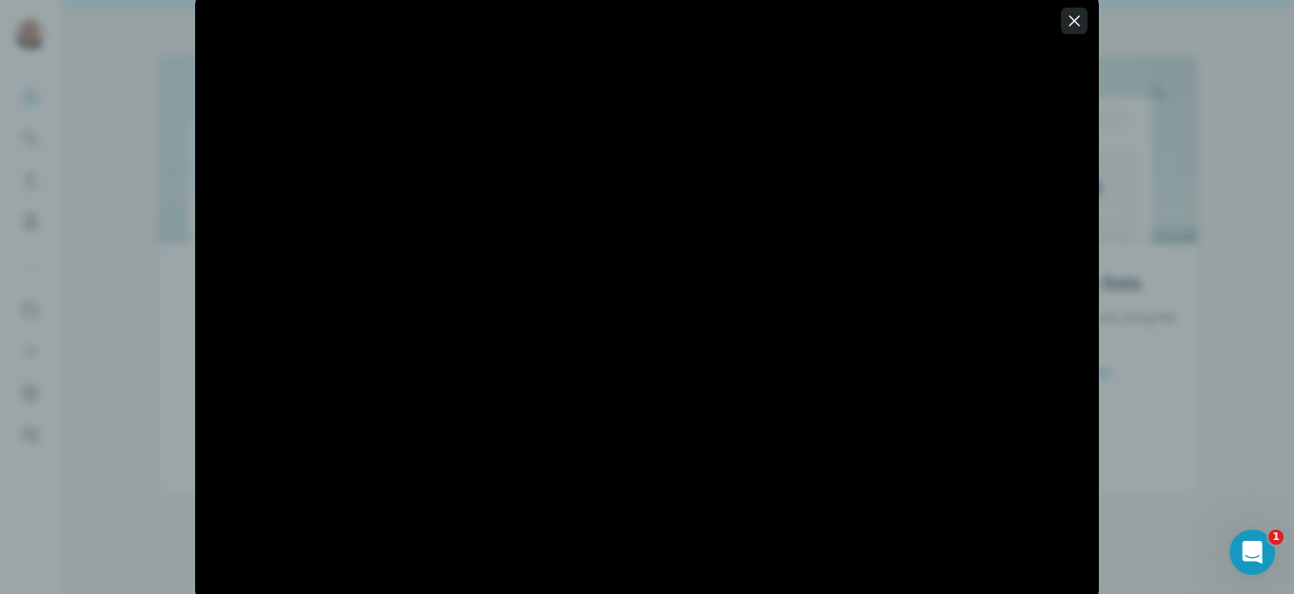
click at [1070, 26] on icon "button" at bounding box center [1073, 20] width 19 height 19
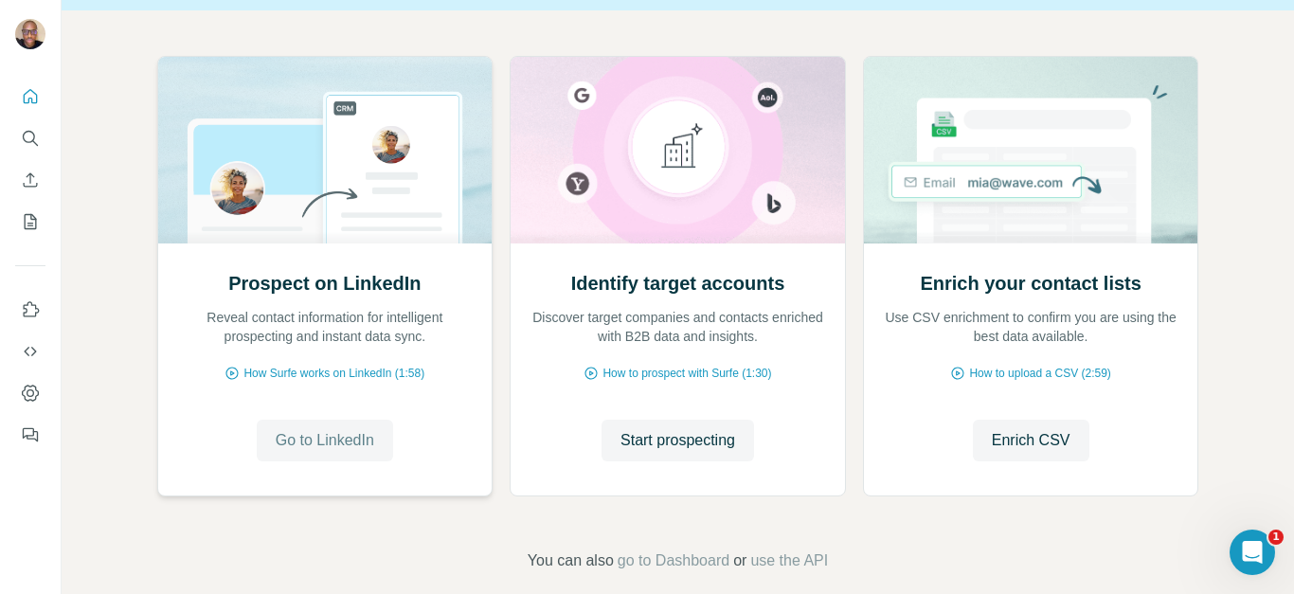
click at [280, 452] on span "Go to LinkedIn" at bounding box center [325, 440] width 98 height 23
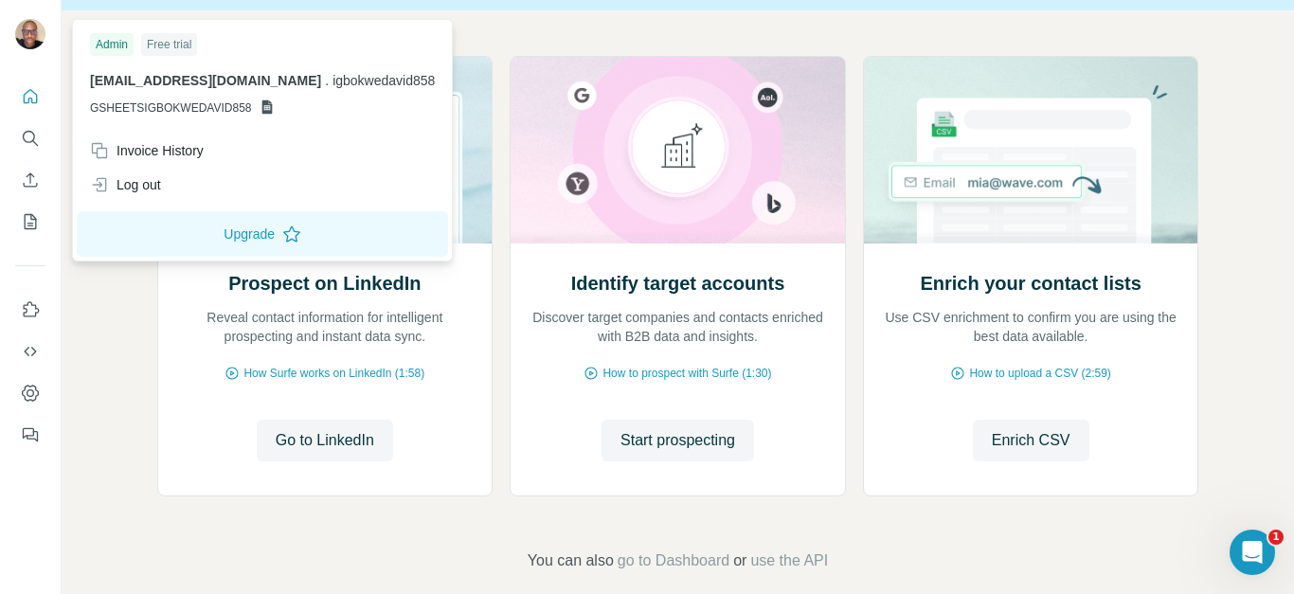
click at [265, 107] on icon at bounding box center [266, 107] width 10 height 14
click at [170, 101] on span "GSHEETSIGBOKWEDAVID858" at bounding box center [171, 107] width 162 height 17
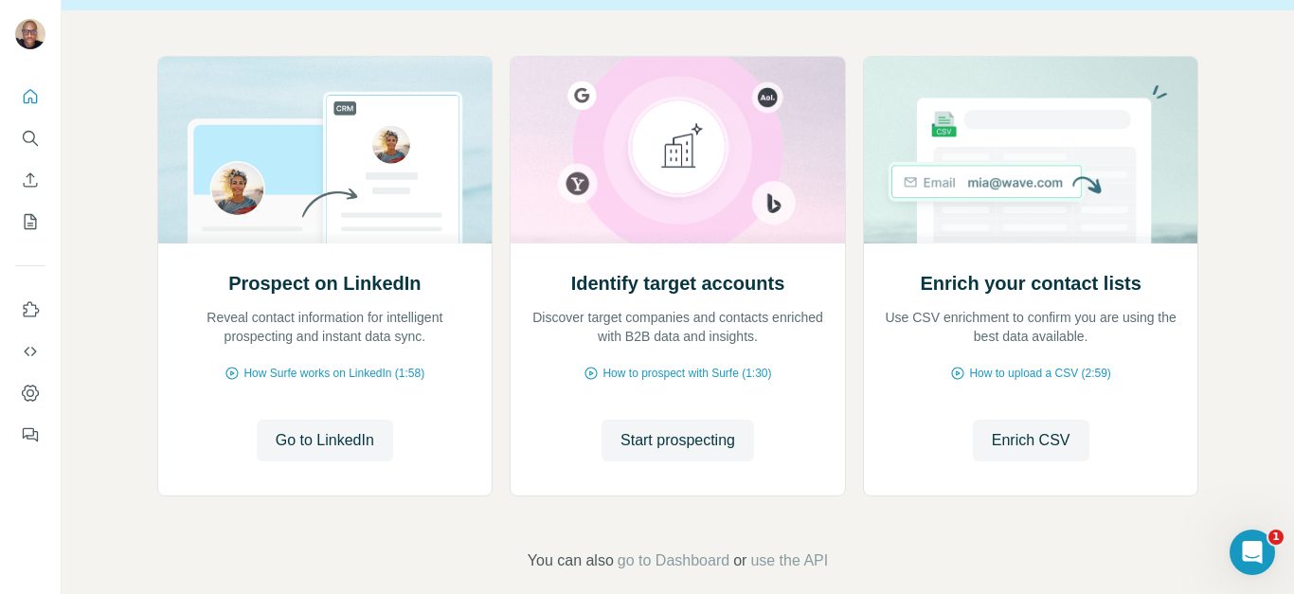
click at [94, 285] on div "Prospect on LinkedIn Reveal contact information for intelligent prospecting and…" at bounding box center [678, 313] width 1232 height 607
click at [22, 144] on icon "Search" at bounding box center [30, 138] width 19 height 19
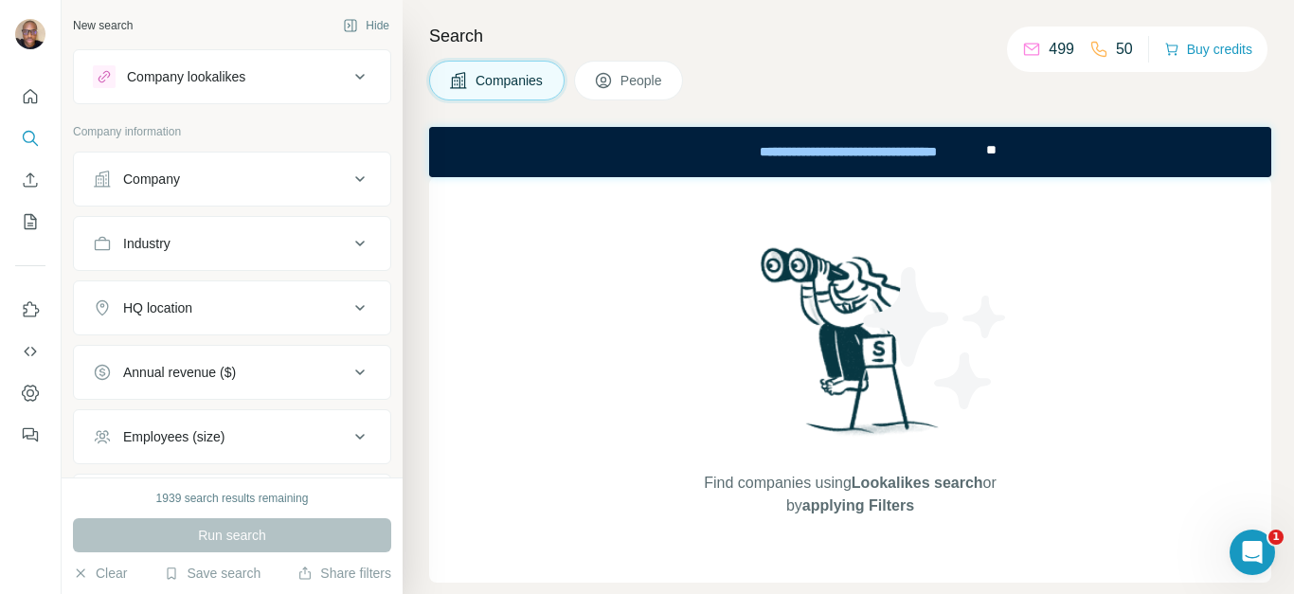
click at [348, 73] on icon at bounding box center [359, 76] width 23 height 23
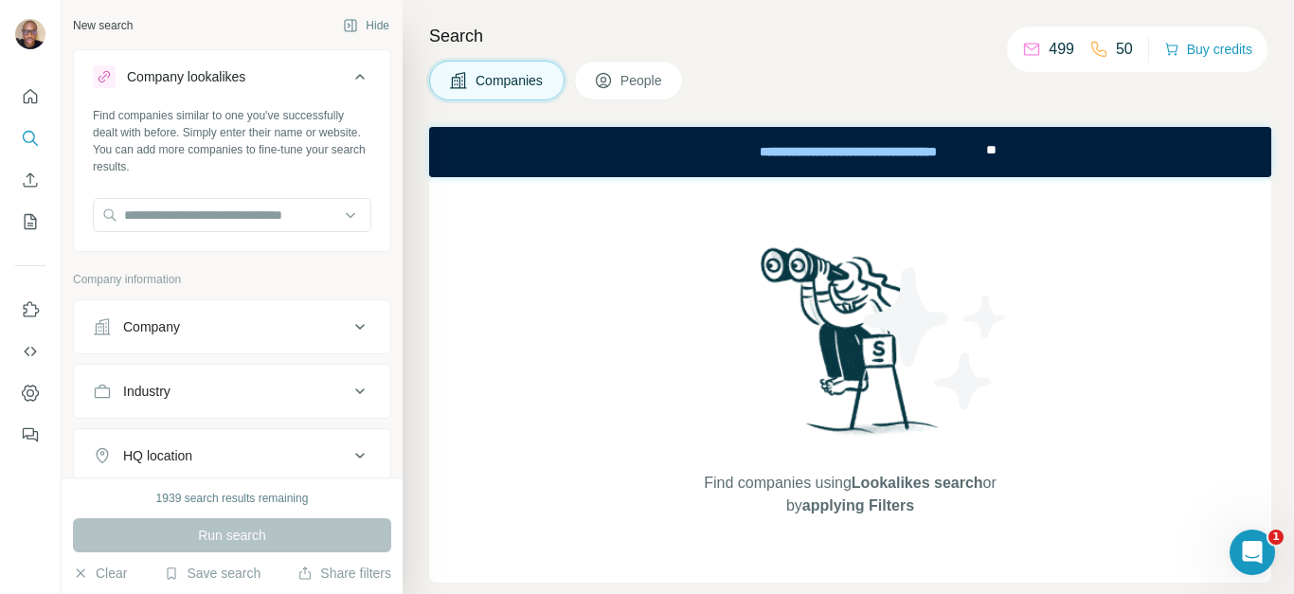
click at [348, 73] on icon at bounding box center [359, 76] width 23 height 23
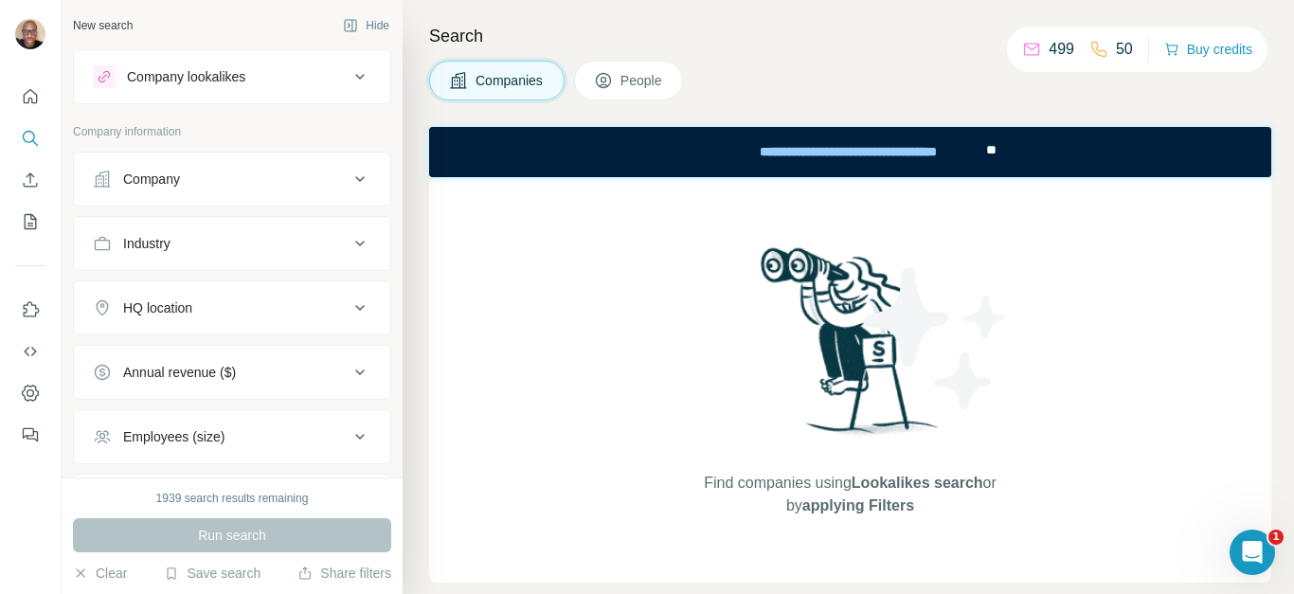
click at [638, 77] on span "People" at bounding box center [642, 80] width 44 height 19
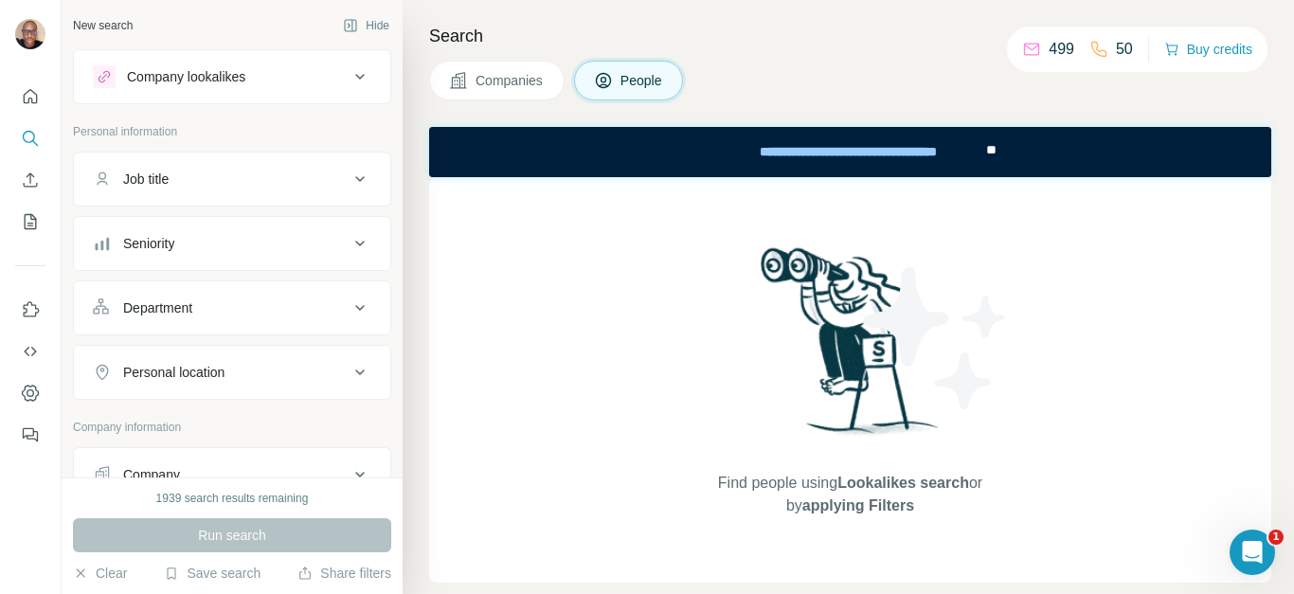
click at [348, 177] on icon at bounding box center [359, 179] width 23 height 23
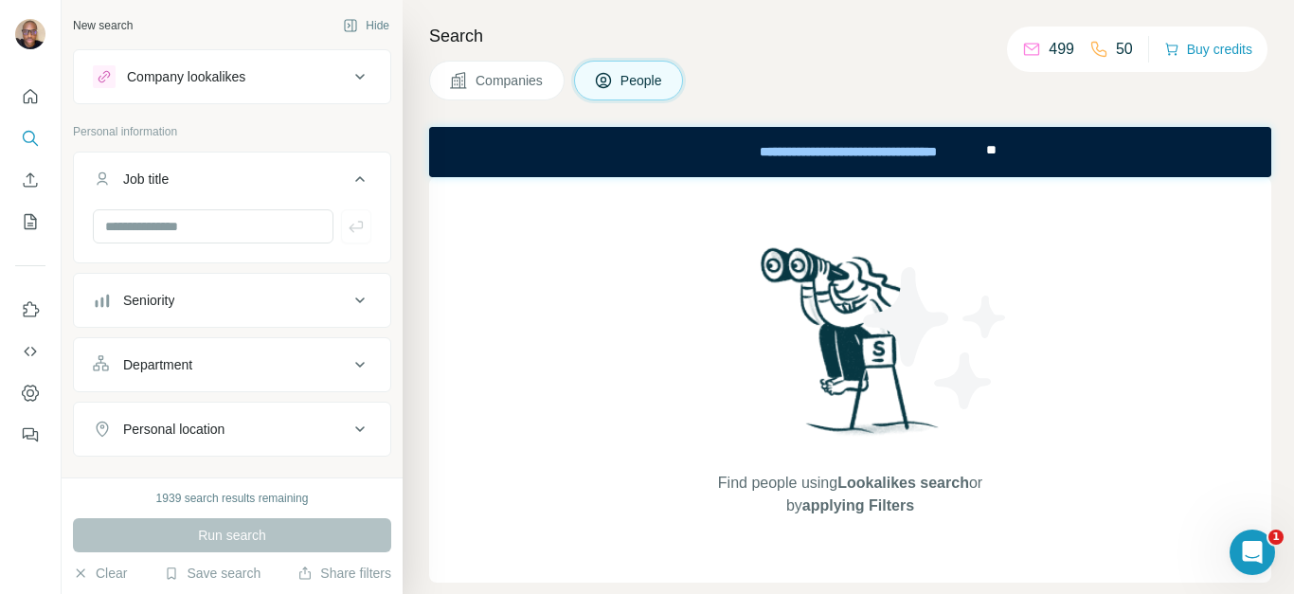
click at [355, 177] on icon at bounding box center [359, 179] width 9 height 6
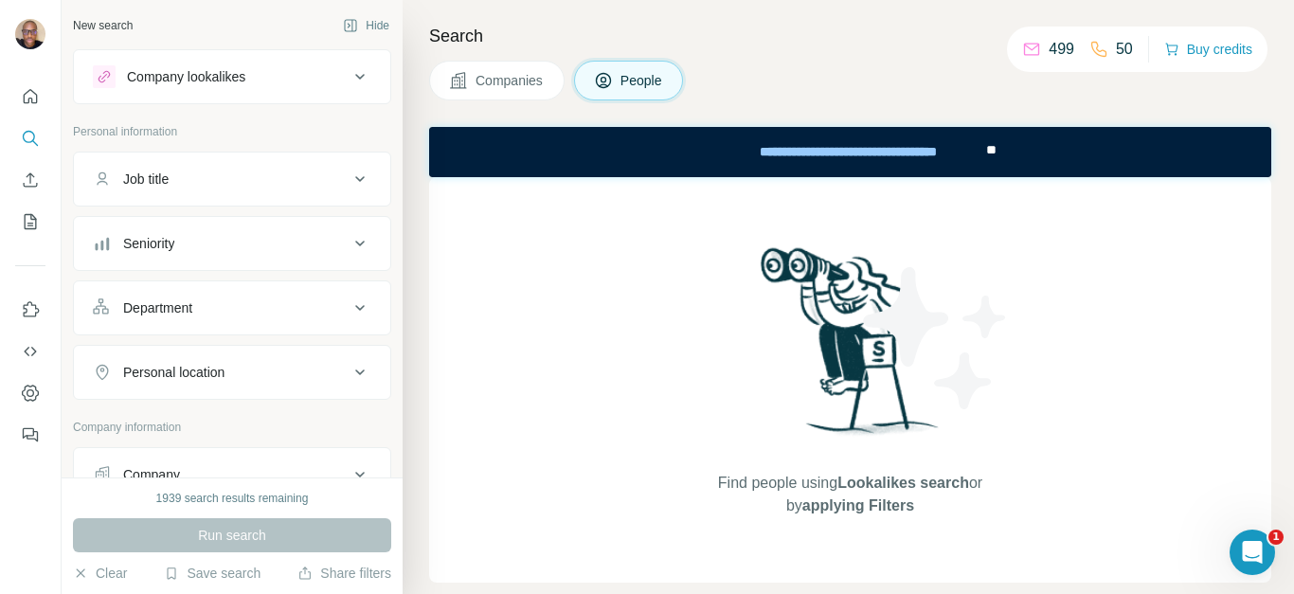
click at [524, 83] on span "Companies" at bounding box center [509, 80] width 69 height 19
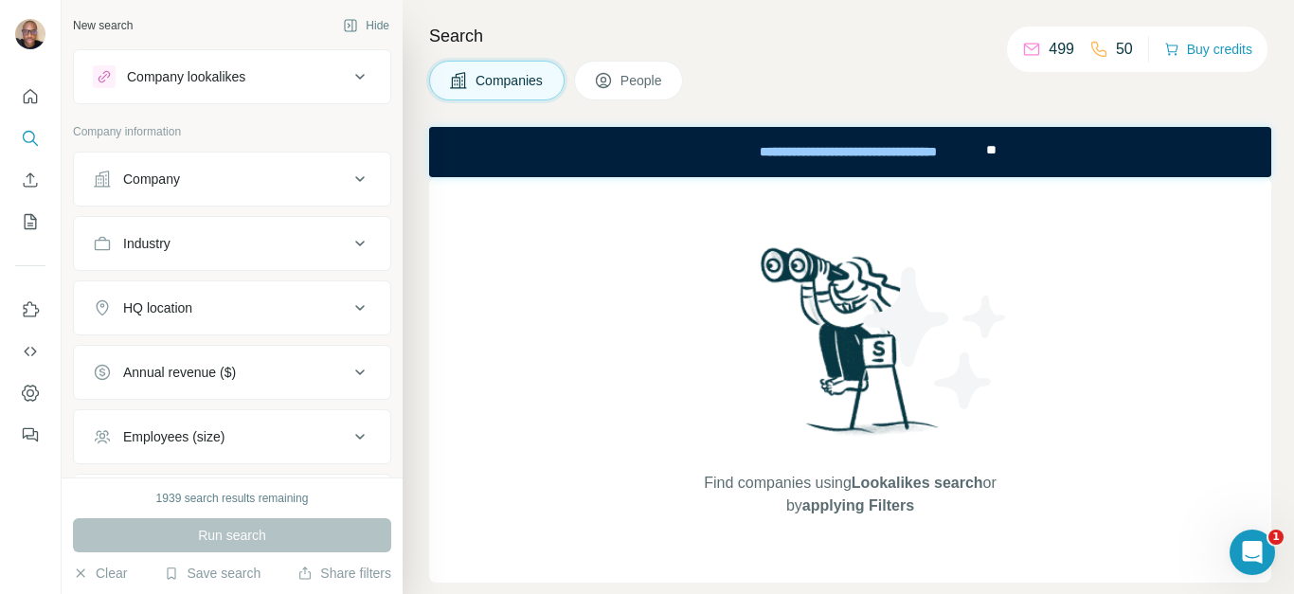
click at [295, 171] on div "Company" at bounding box center [221, 179] width 256 height 19
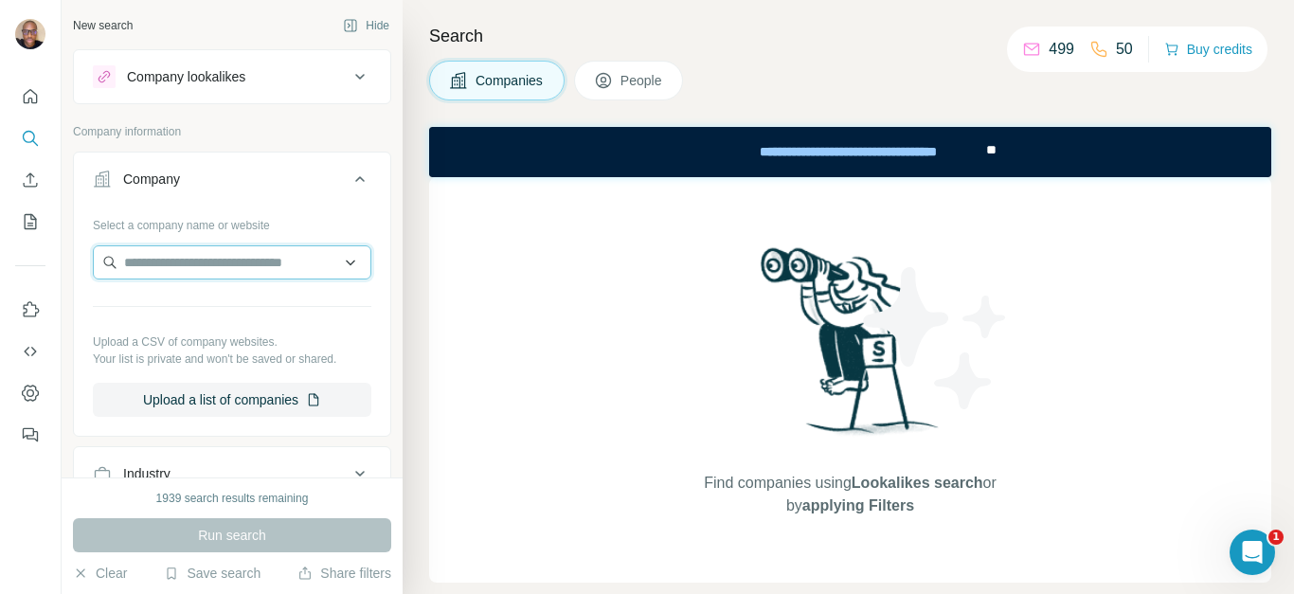
click at [223, 254] on input "text" at bounding box center [232, 262] width 278 height 34
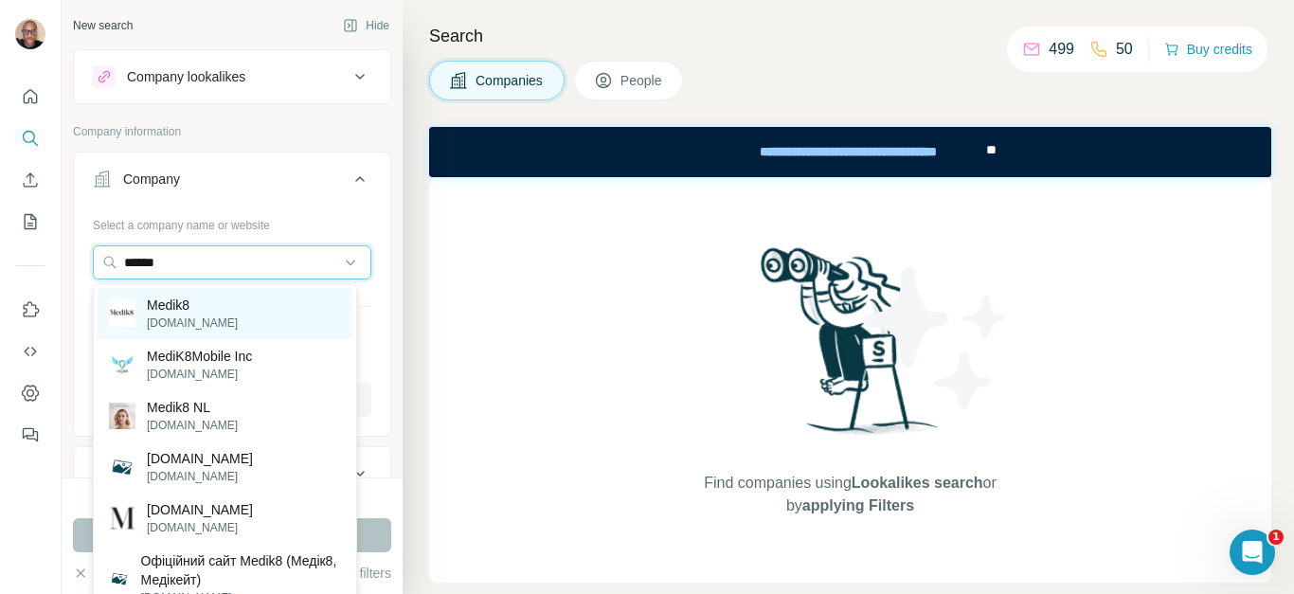
type input "******"
click at [146, 317] on div "Medik8 [DOMAIN_NAME]" at bounding box center [173, 313] width 129 height 36
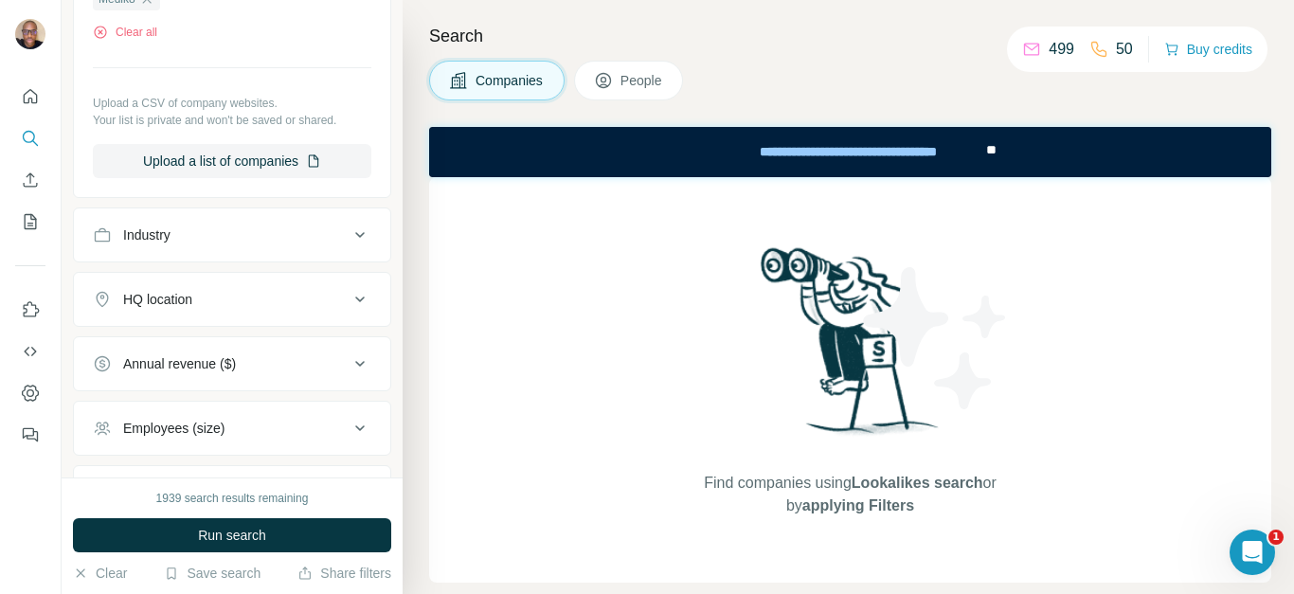
scroll to position [306, 0]
click at [348, 227] on icon at bounding box center [359, 233] width 23 height 23
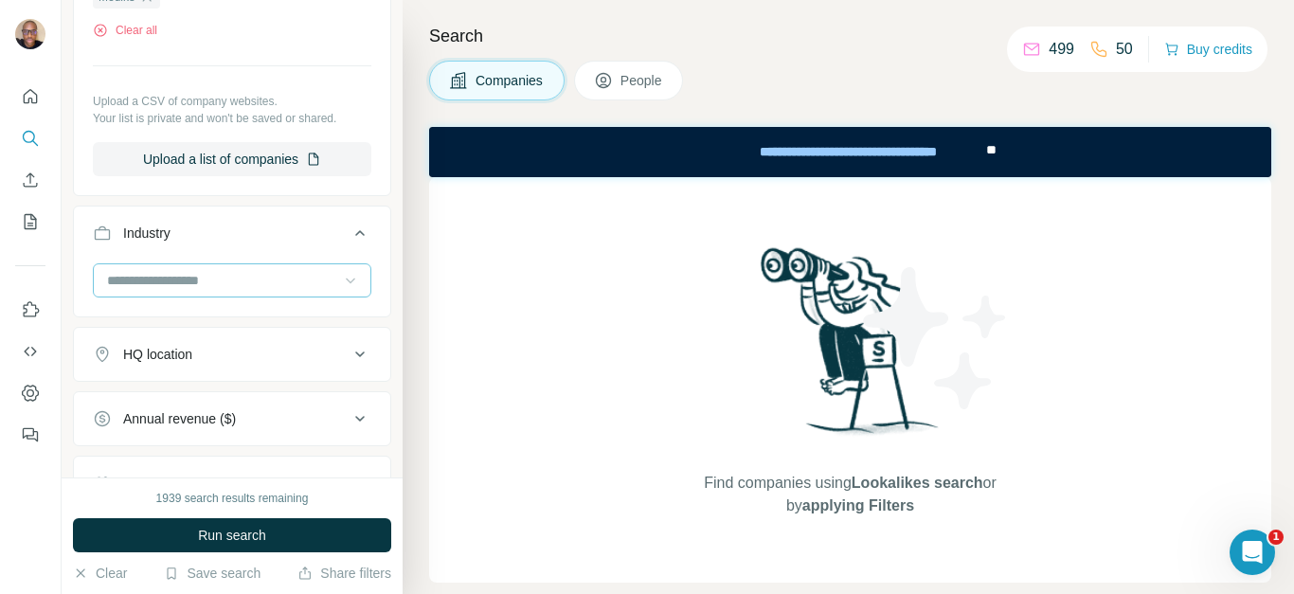
click at [341, 275] on icon at bounding box center [350, 280] width 19 height 19
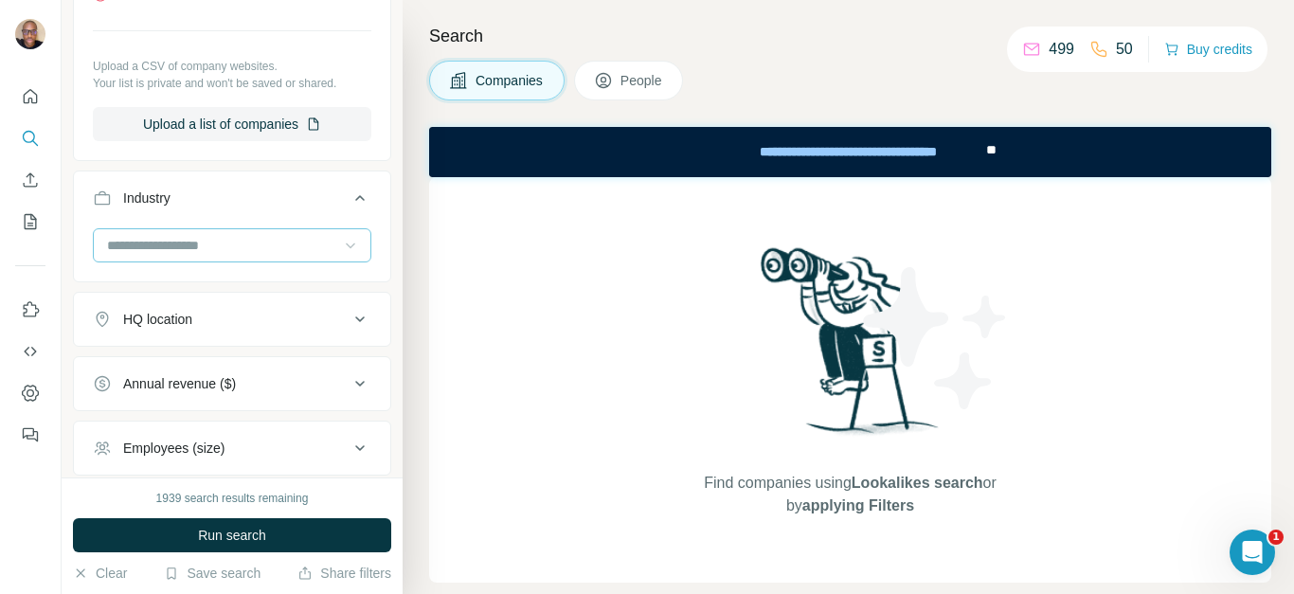
scroll to position [351, 0]
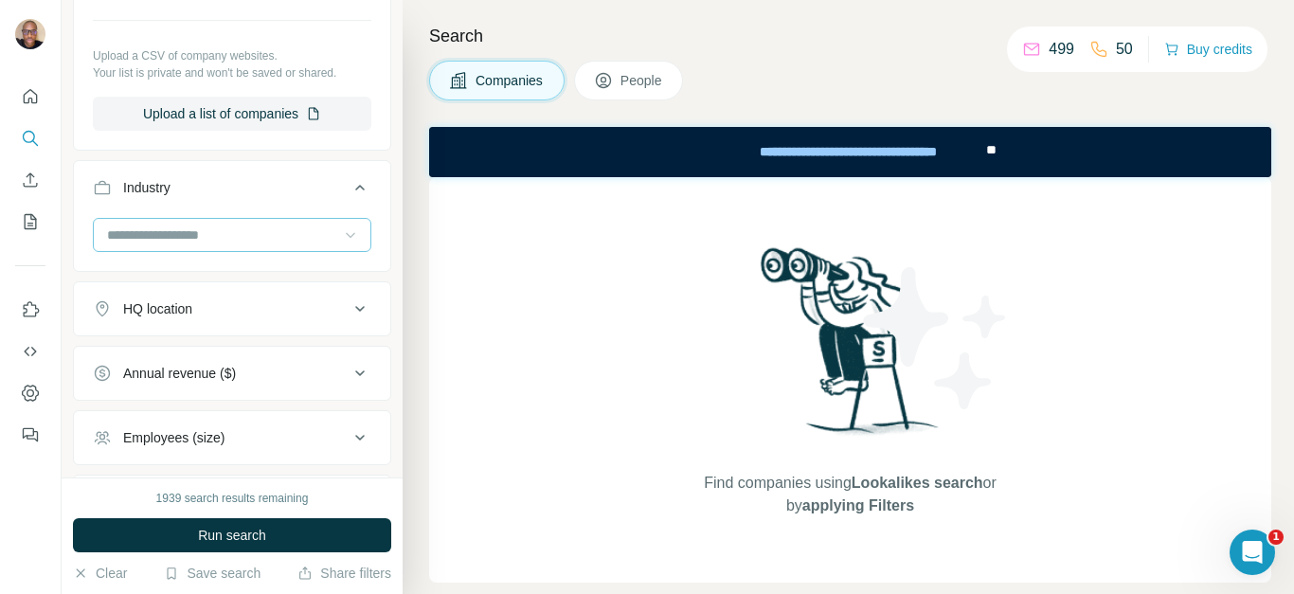
click at [355, 308] on icon at bounding box center [359, 309] width 9 height 6
click at [385, 310] on div "New search Hide Company lookalikes Company information Company 1 Select a compa…" at bounding box center [232, 238] width 341 height 477
click at [355, 308] on icon at bounding box center [359, 309] width 9 height 6
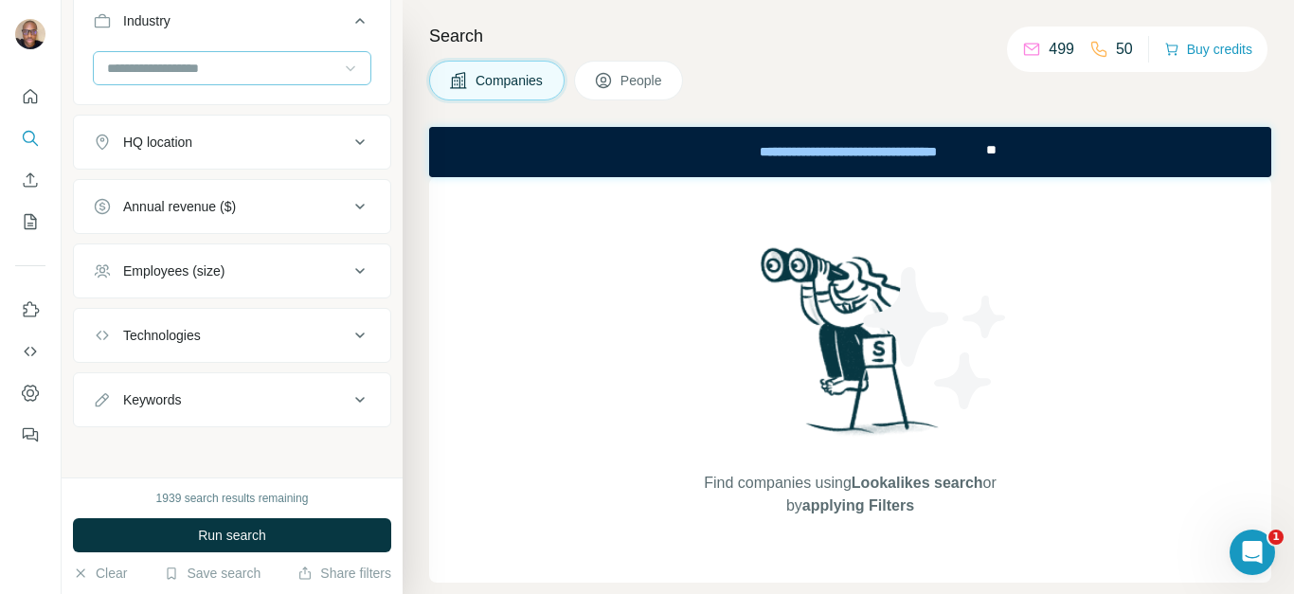
scroll to position [522, 0]
click at [348, 402] on icon at bounding box center [359, 396] width 23 height 23
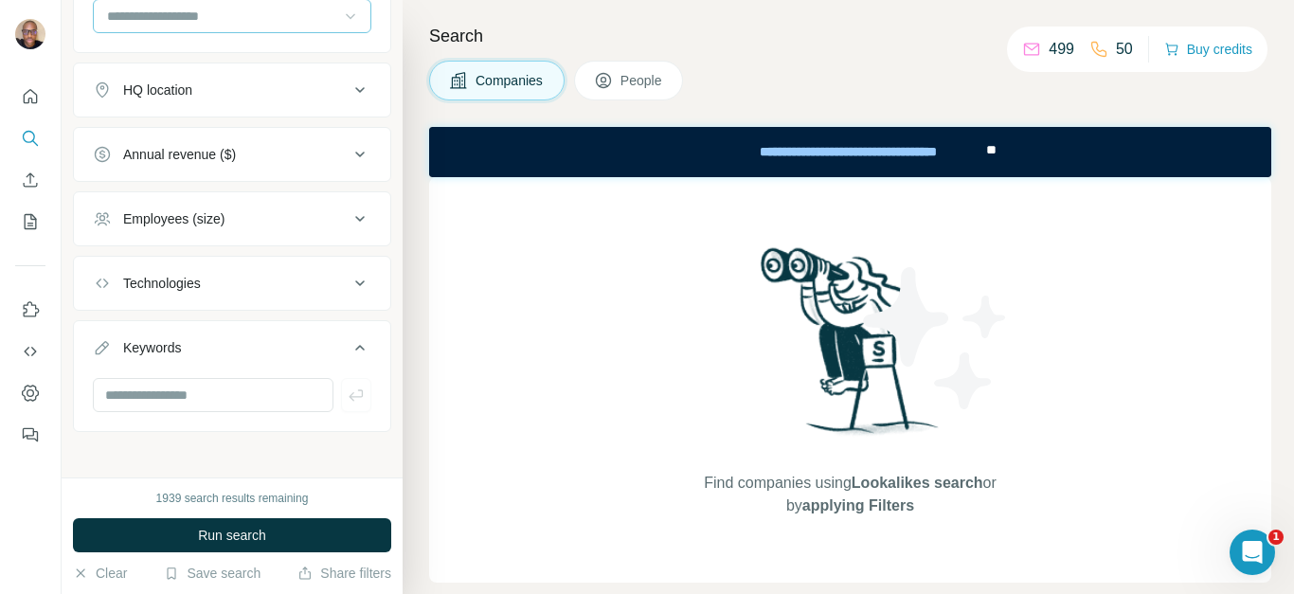
scroll to position [579, 0]
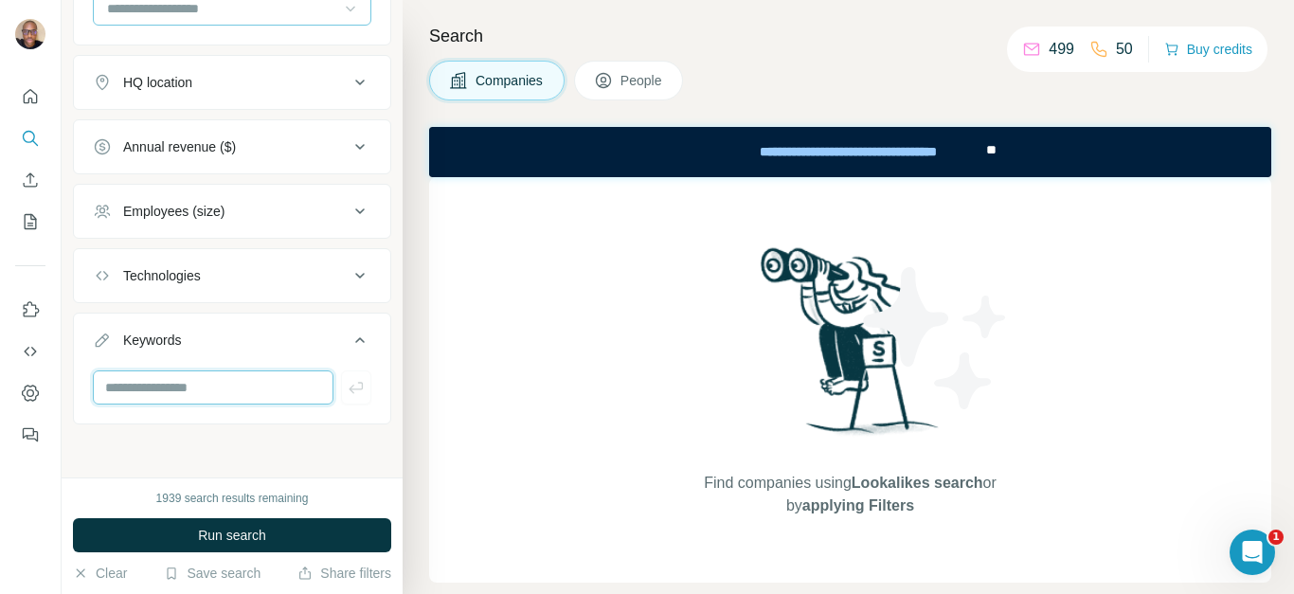
click at [274, 393] on input "text" at bounding box center [213, 387] width 241 height 34
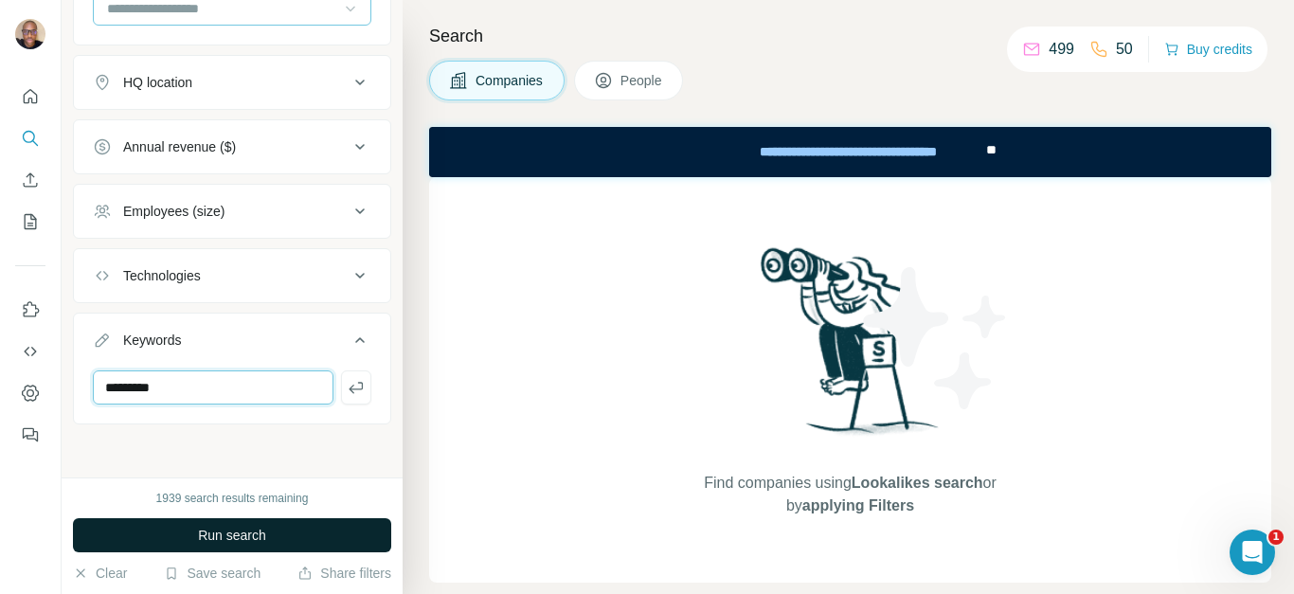
type input "*********"
click at [235, 524] on button "Run search" at bounding box center [232, 535] width 318 height 34
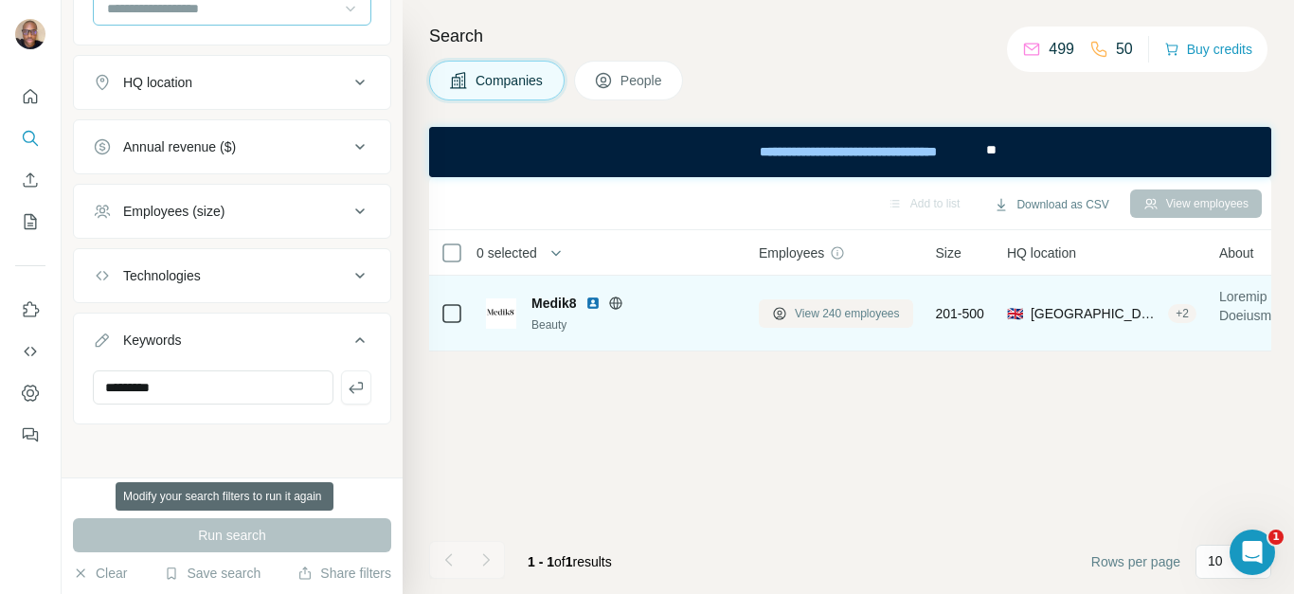
click at [821, 326] on button "View 240 employees" at bounding box center [836, 313] width 154 height 28
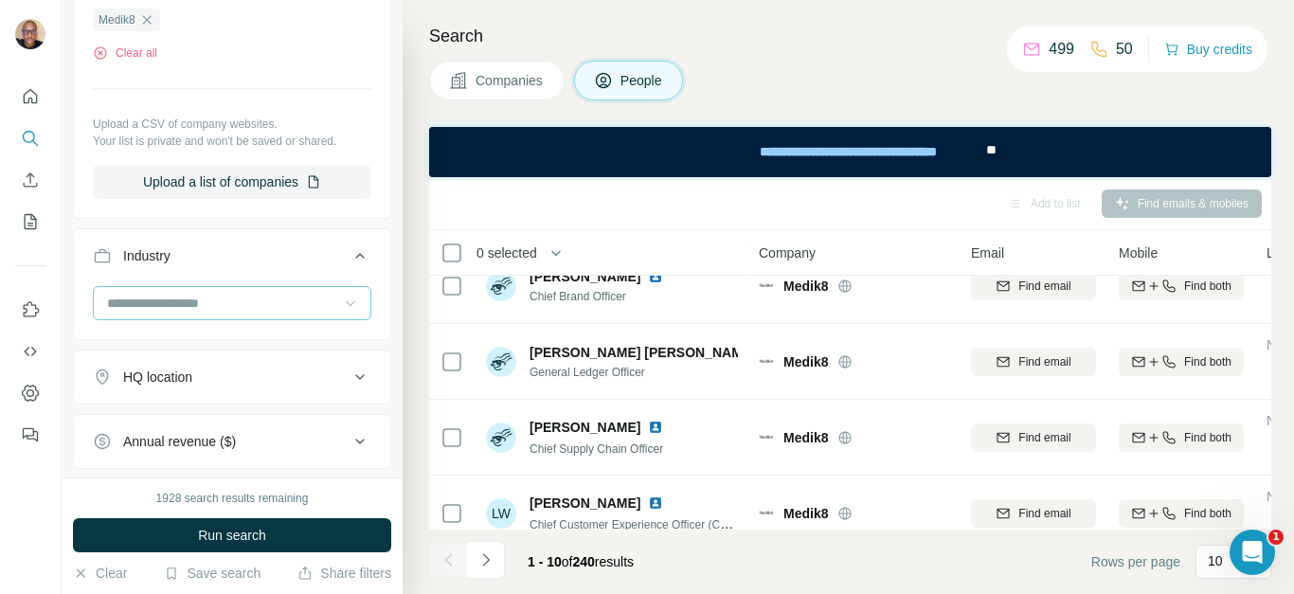
scroll to position [513, 0]
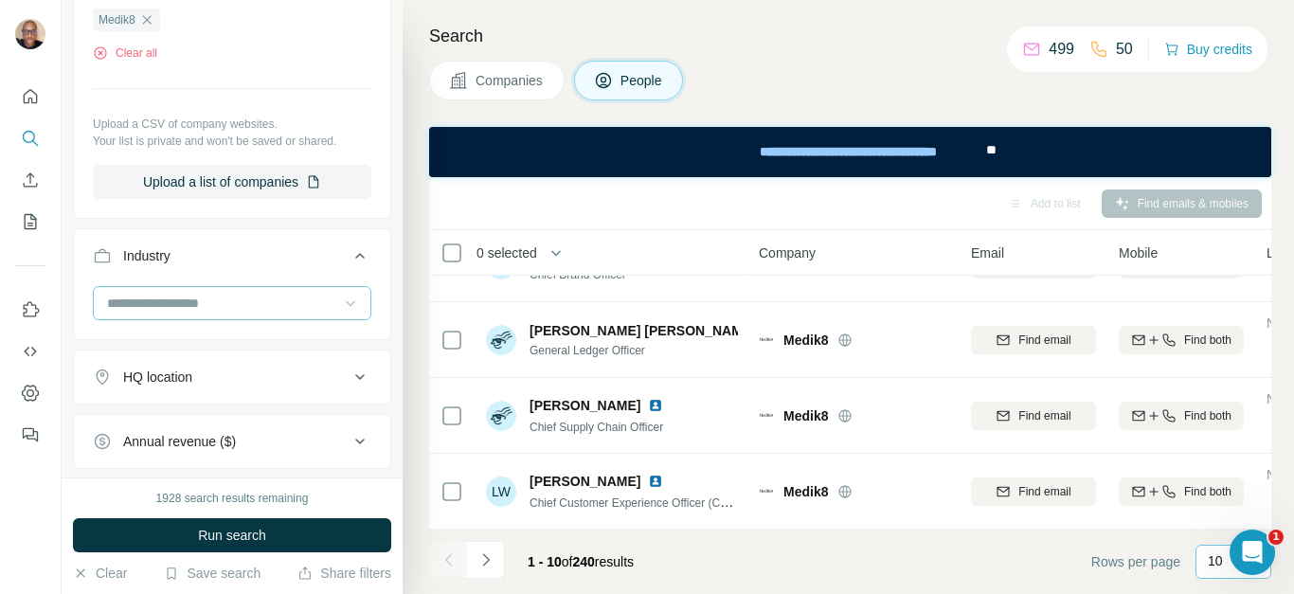
click at [1202, 566] on div "10" at bounding box center [1233, 562] width 76 height 34
click at [1226, 424] on p "60" at bounding box center [1218, 416] width 15 height 19
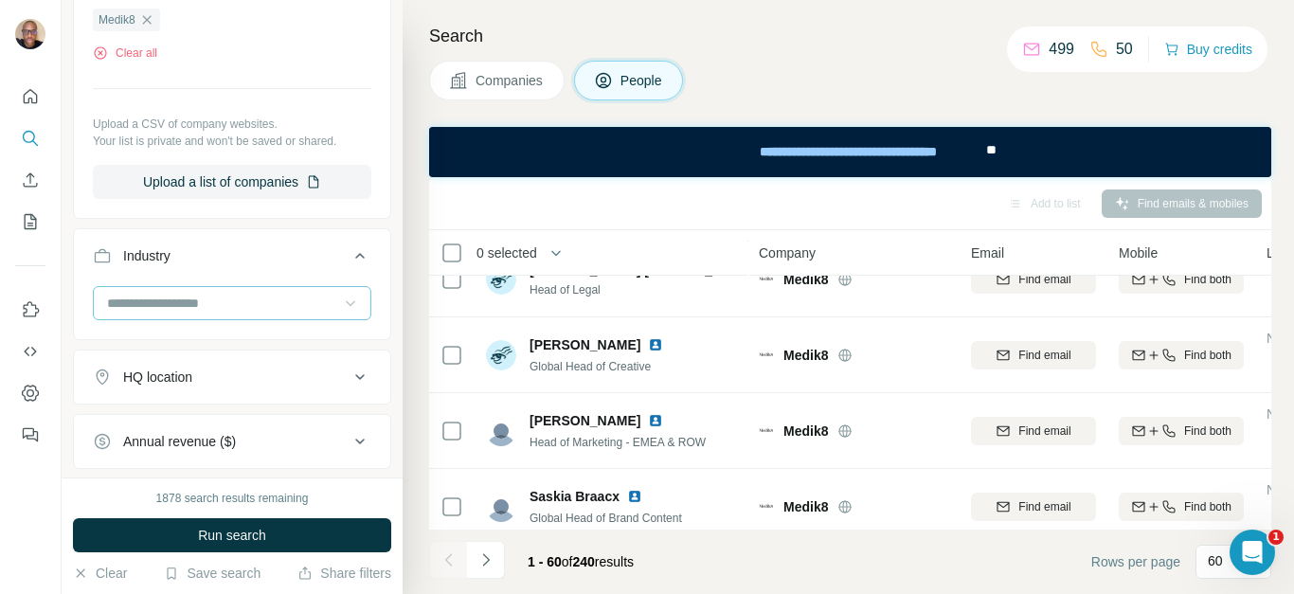
scroll to position [2466, 0]
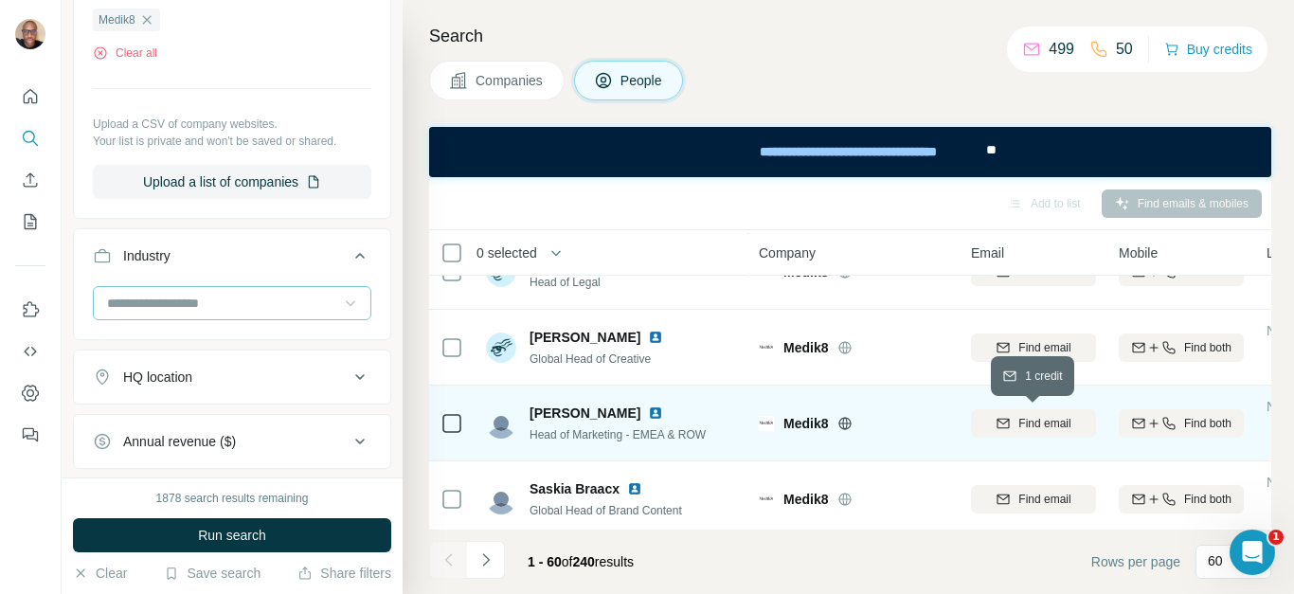
click at [1038, 426] on span "Find email" at bounding box center [1044, 423] width 52 height 17
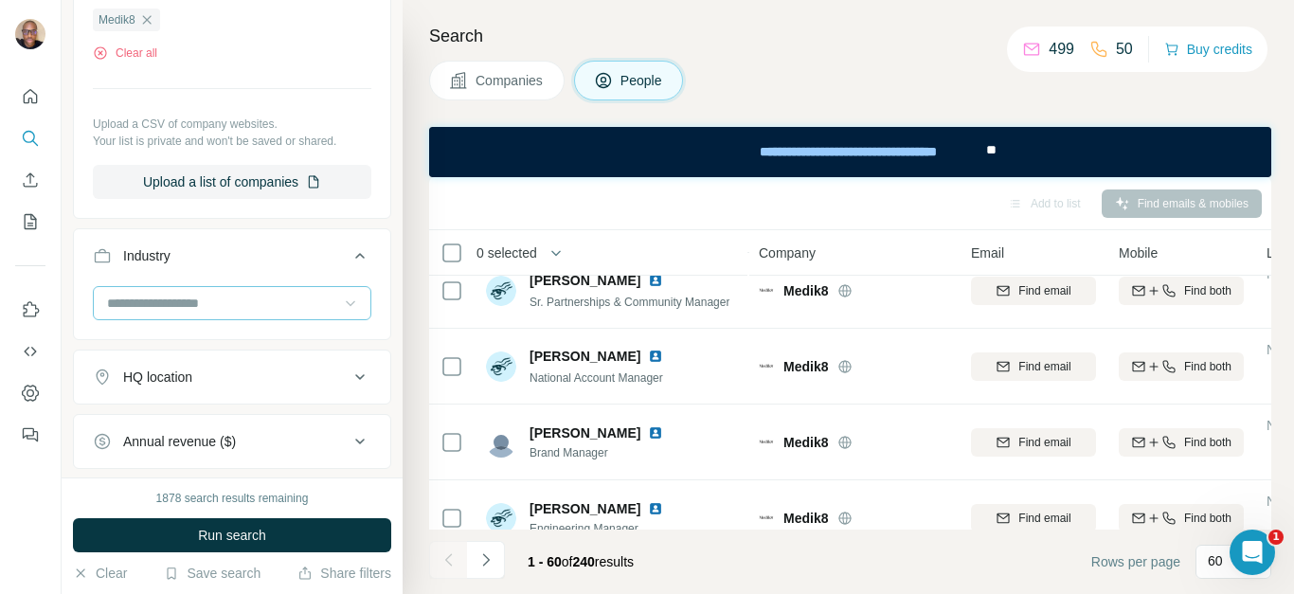
scroll to position [4301, 0]
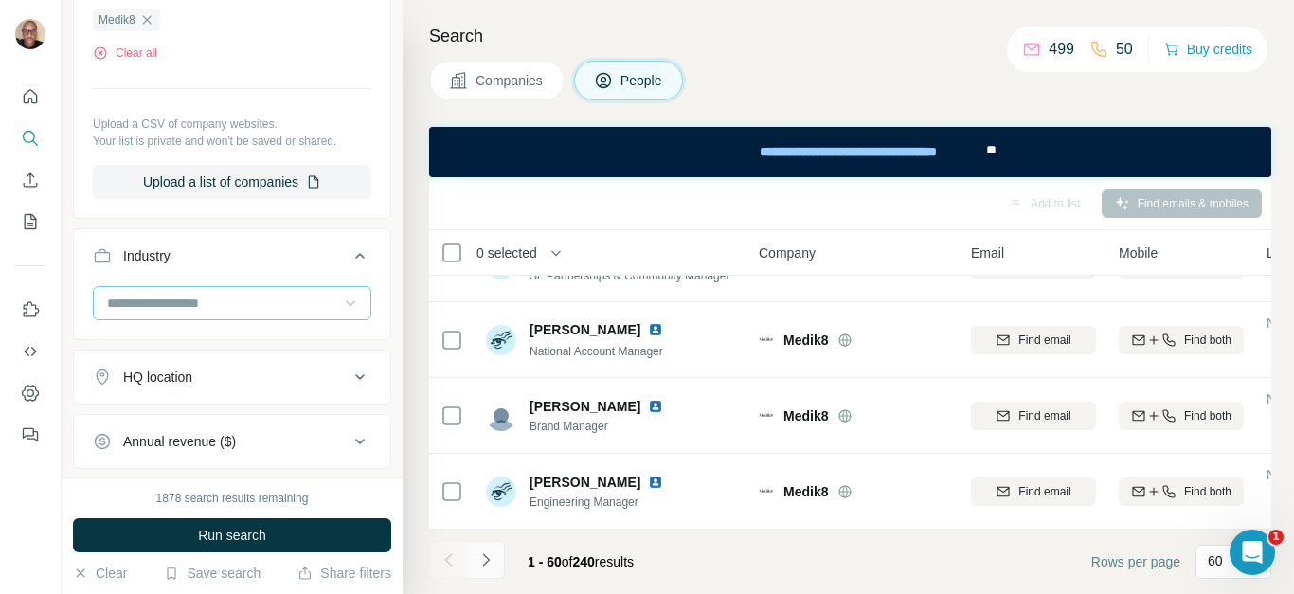
click at [496, 560] on button "Navigate to next page" at bounding box center [486, 560] width 38 height 38
click at [482, 563] on icon "Navigate to next page" at bounding box center [485, 559] width 19 height 19
click at [491, 566] on icon "Navigate to next page" at bounding box center [485, 559] width 19 height 19
click at [442, 567] on icon "Navigate to previous page" at bounding box center [448, 559] width 19 height 19
click at [441, 562] on icon "Navigate to previous page" at bounding box center [448, 559] width 19 height 19
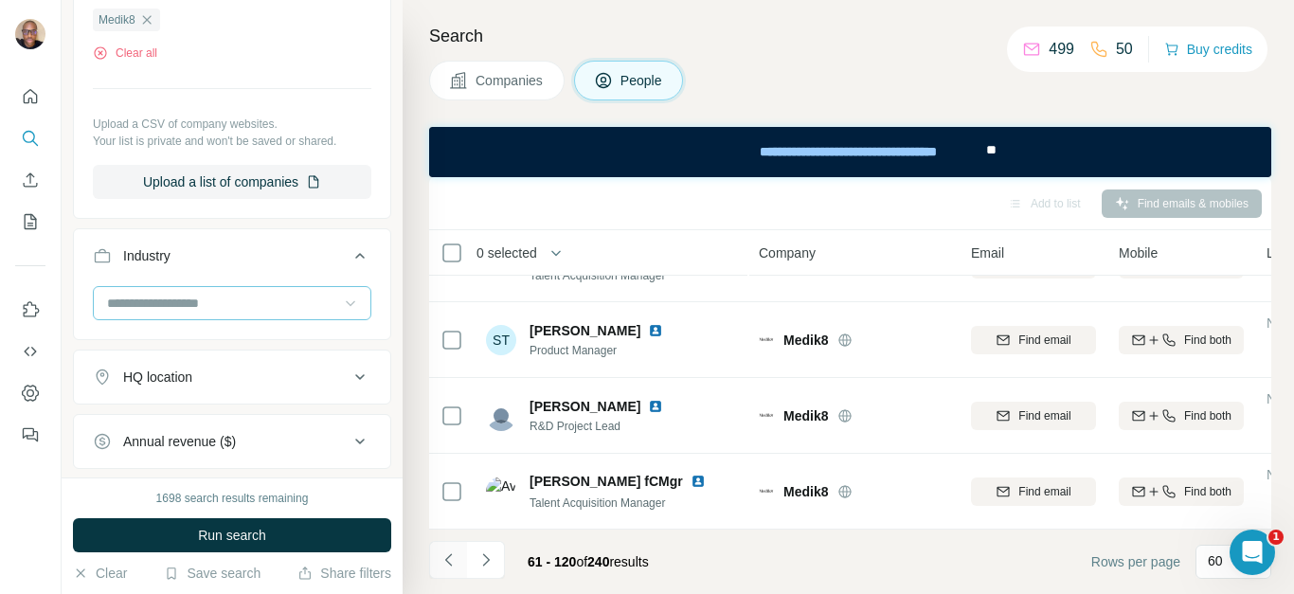
click at [434, 550] on button "Navigate to previous page" at bounding box center [448, 560] width 38 height 38
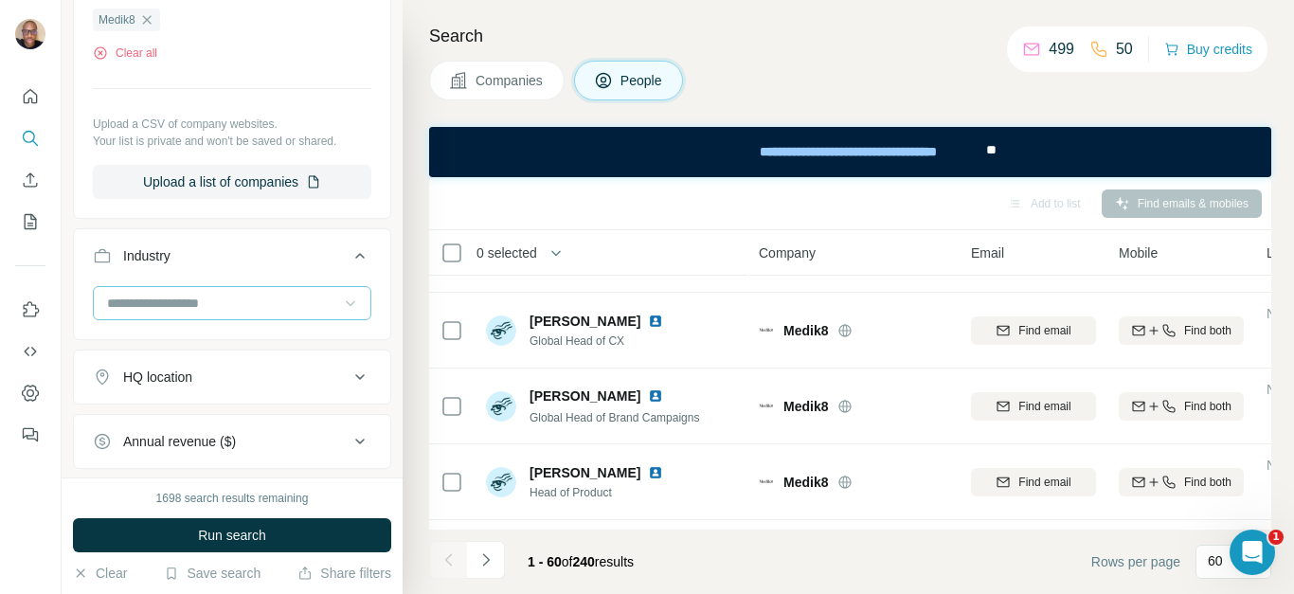
scroll to position [1350, 0]
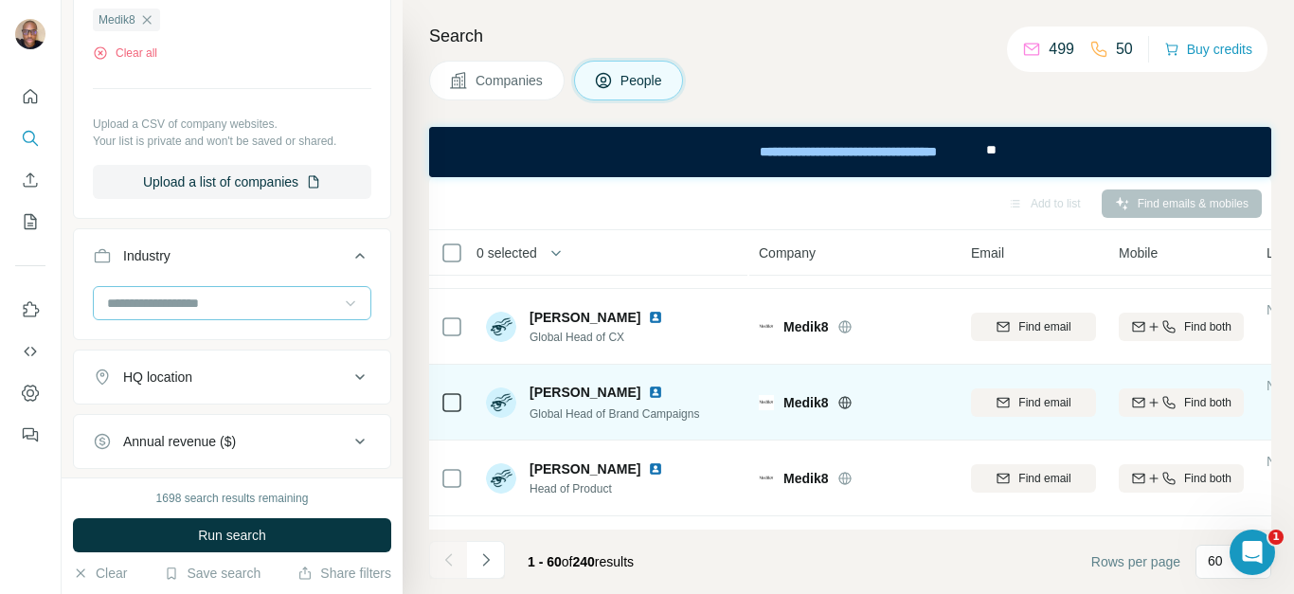
click at [1063, 406] on span "Find email" at bounding box center [1044, 402] width 52 height 17
click at [27, 229] on icon "My lists" at bounding box center [31, 221] width 12 height 15
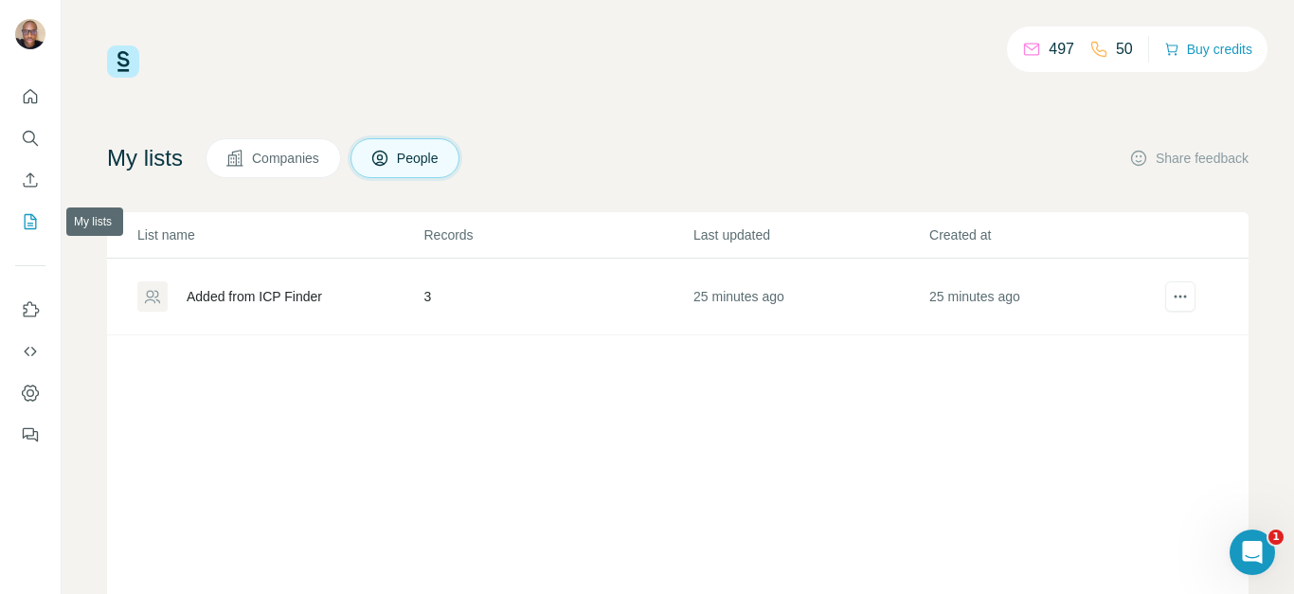
click at [433, 290] on td "3" at bounding box center [557, 297] width 270 height 77
